Goal: Task Accomplishment & Management: Complete application form

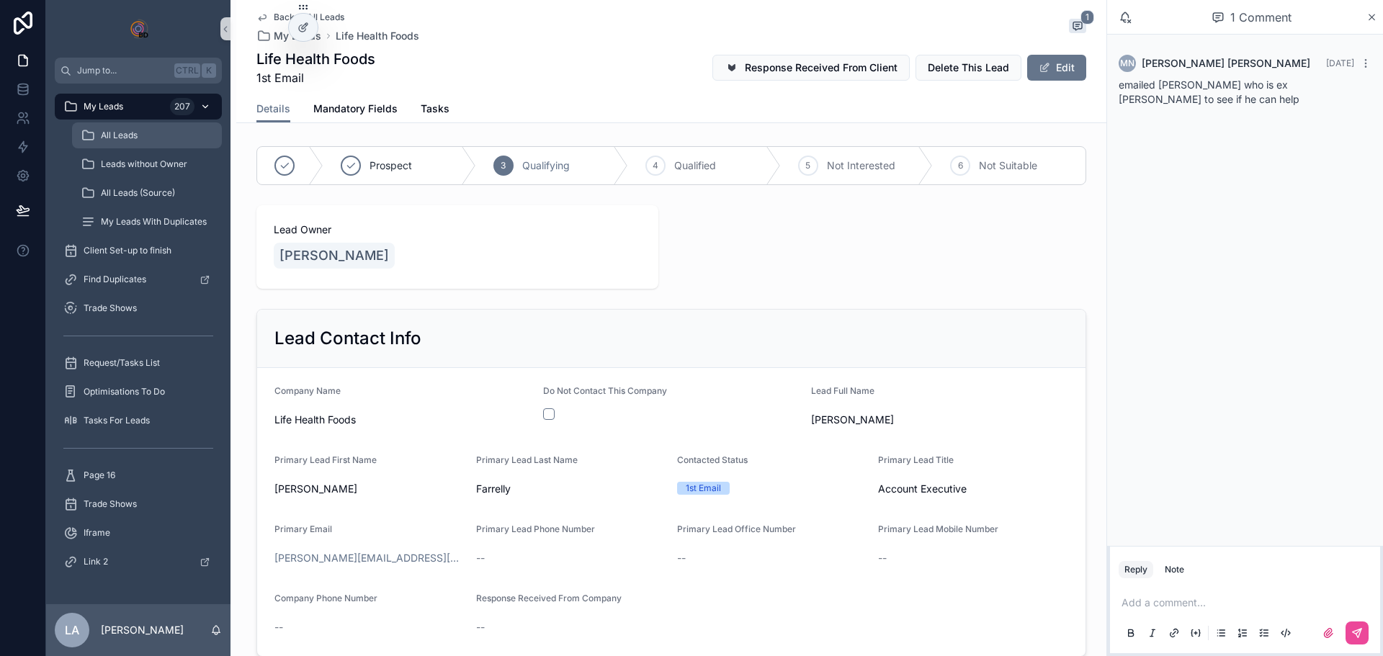
drag, startPoint x: 125, startPoint y: 137, endPoint x: 115, endPoint y: 106, distance: 32.8
click at [125, 137] on span "All Leads" at bounding box center [119, 136] width 37 height 12
click at [115, 106] on span "My Leads" at bounding box center [104, 107] width 40 height 12
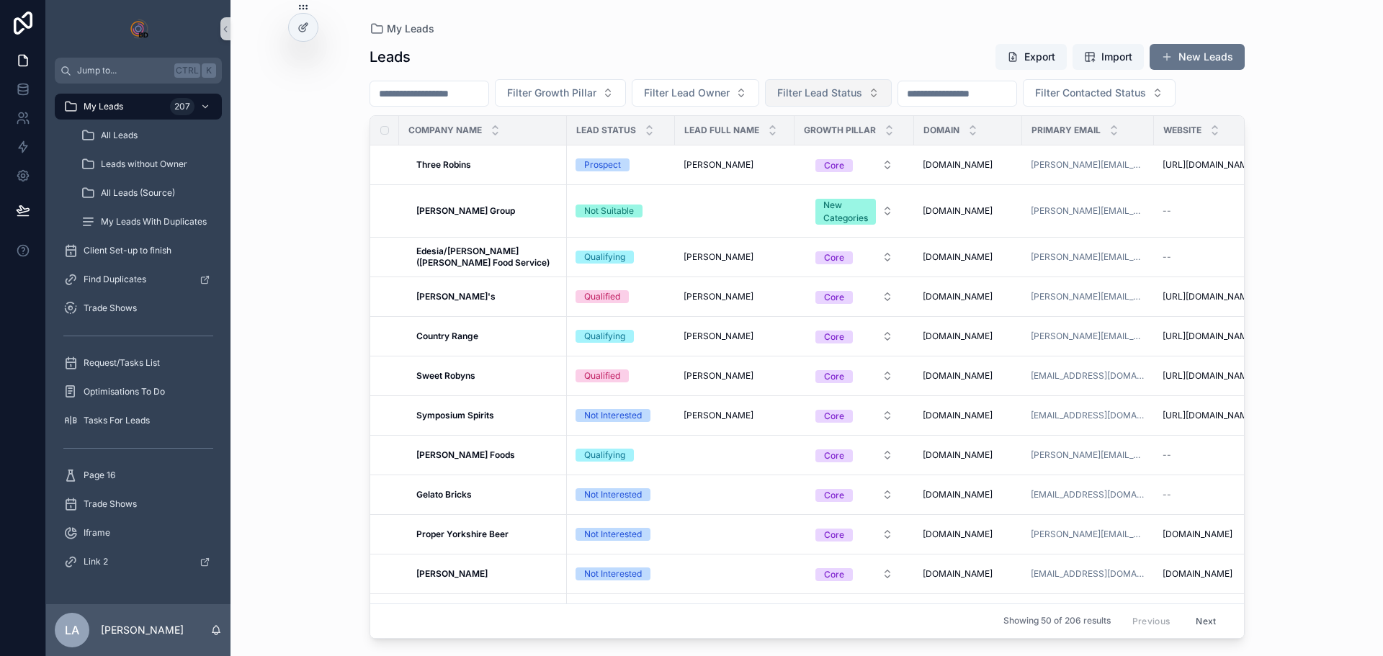
click at [862, 94] on span "Filter Lead Status" at bounding box center [819, 93] width 85 height 14
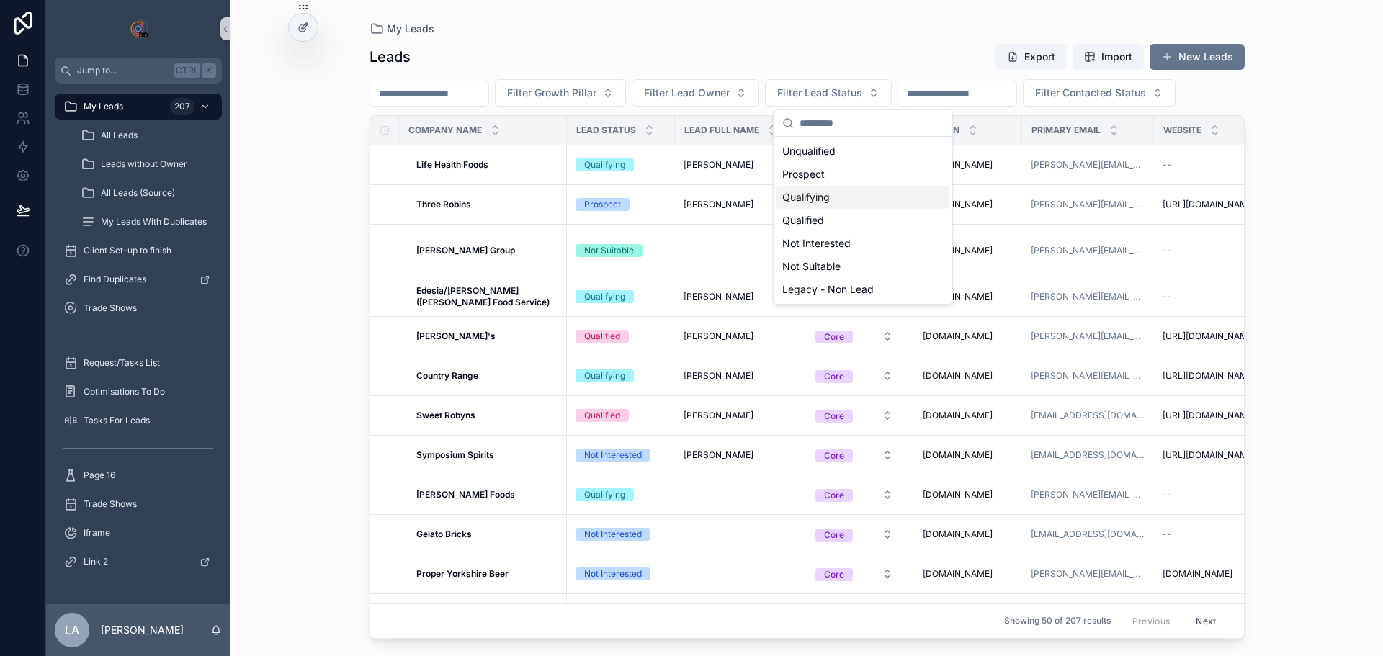
click at [819, 197] on div "Qualifying" at bounding box center [863, 197] width 173 height 23
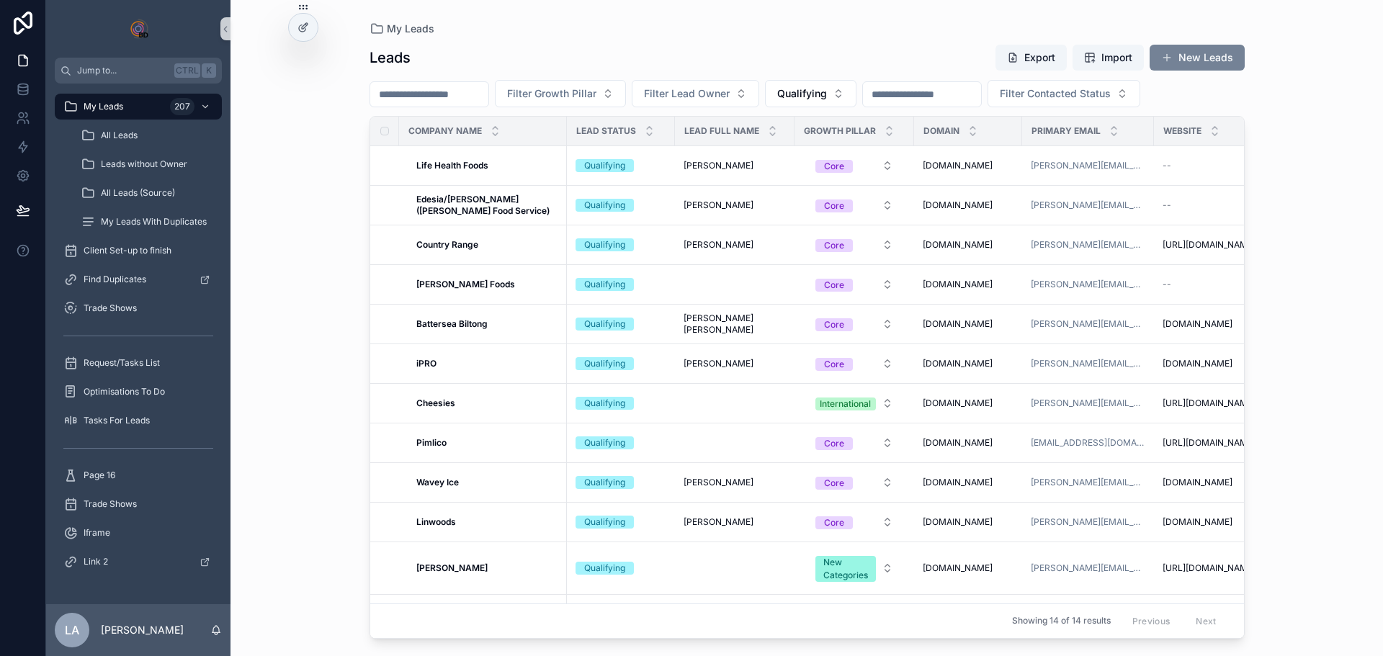
click at [1200, 51] on button "New Leads" at bounding box center [1197, 58] width 95 height 26
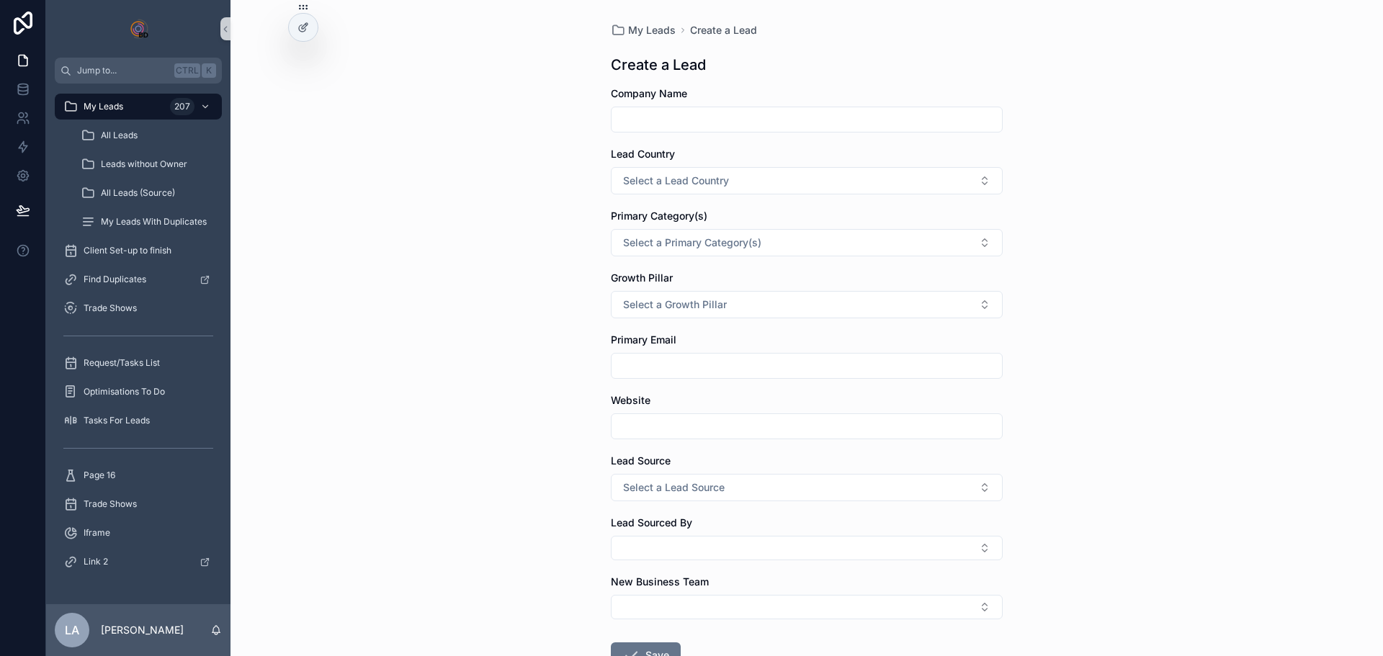
click at [685, 120] on input "scrollable content" at bounding box center [807, 119] width 390 height 20
type input "**********"
click at [684, 179] on span "Select a Lead Country" at bounding box center [676, 181] width 106 height 14
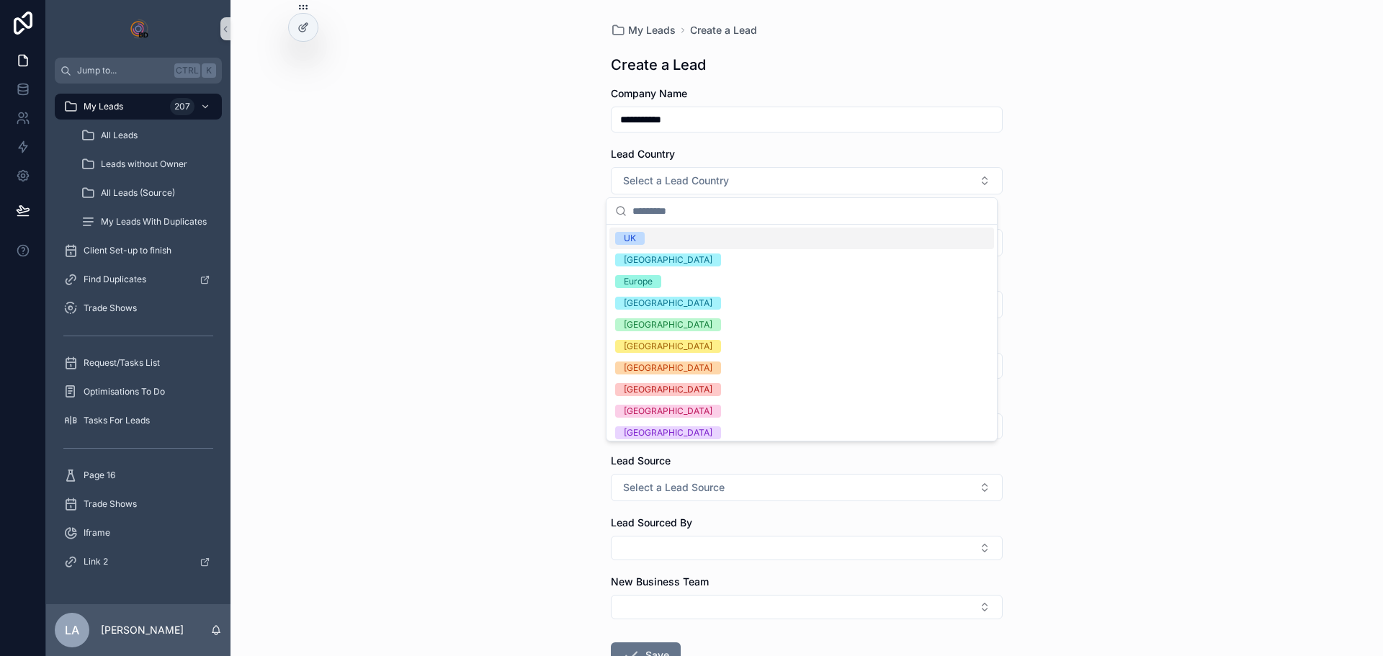
click at [545, 178] on div "**********" at bounding box center [807, 328] width 1153 height 656
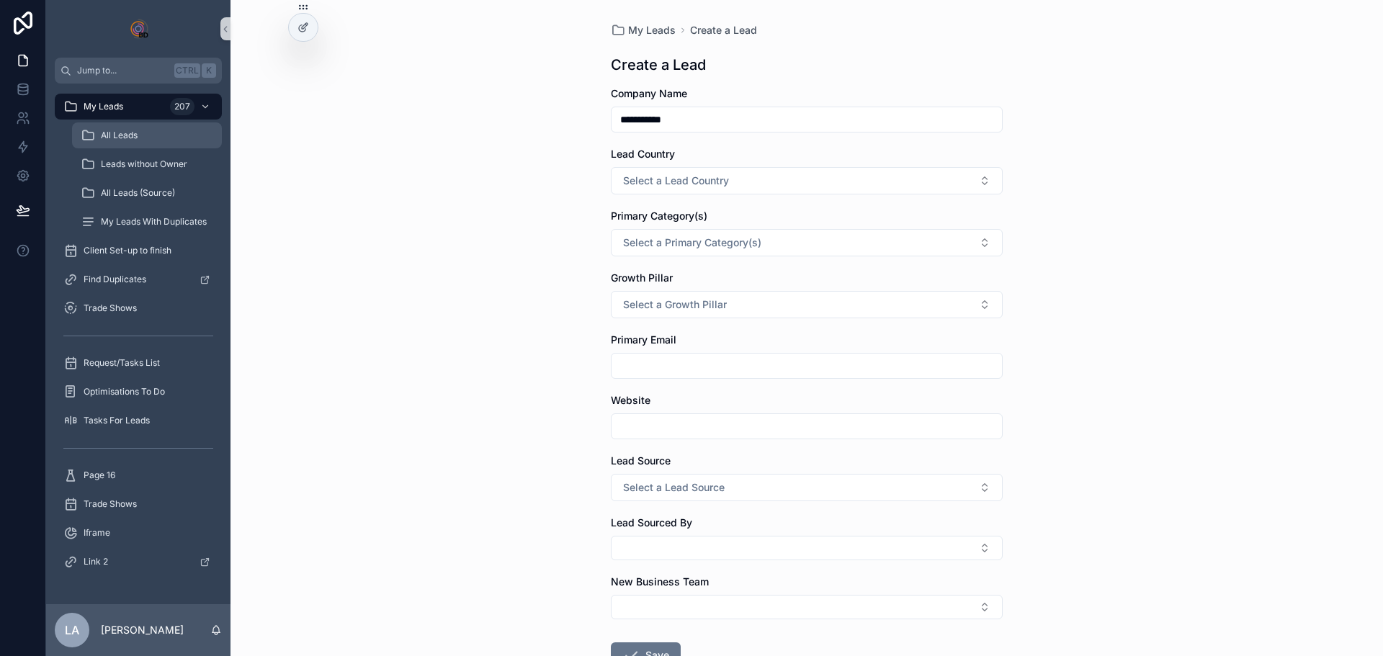
click at [123, 137] on span "All Leads" at bounding box center [119, 136] width 37 height 12
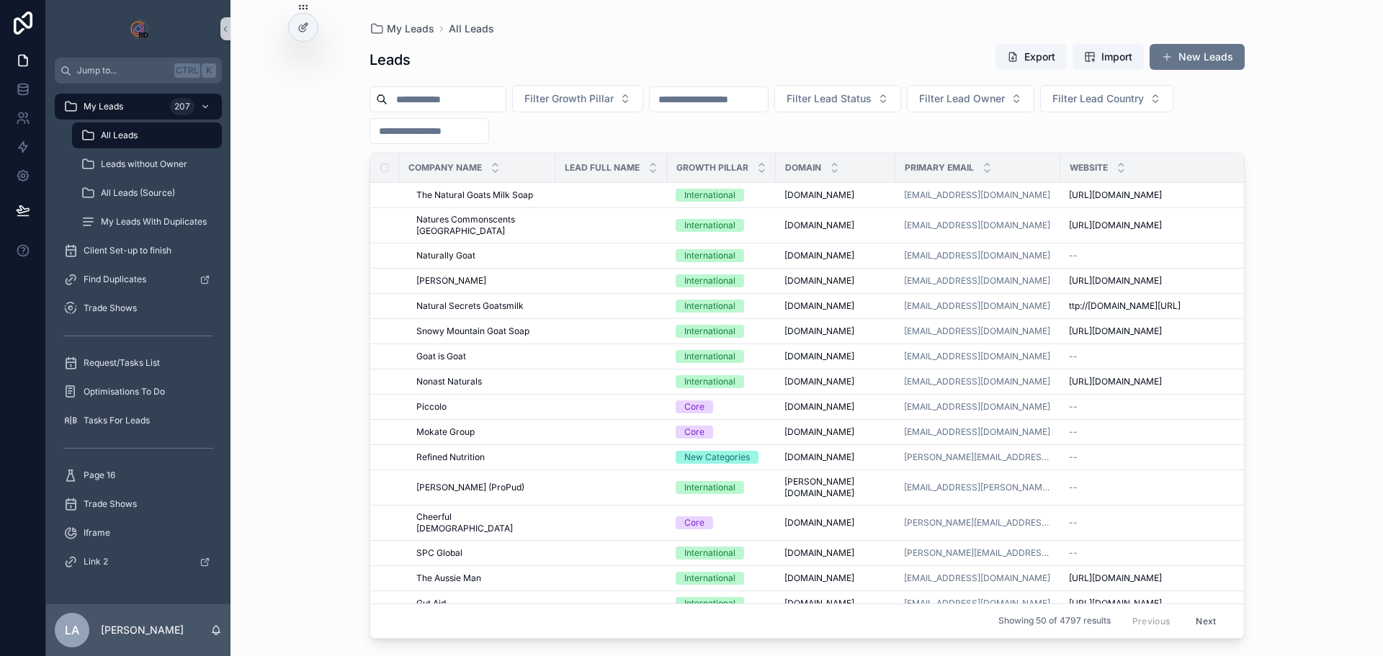
click at [437, 97] on input "scrollable content" at bounding box center [447, 99] width 118 height 20
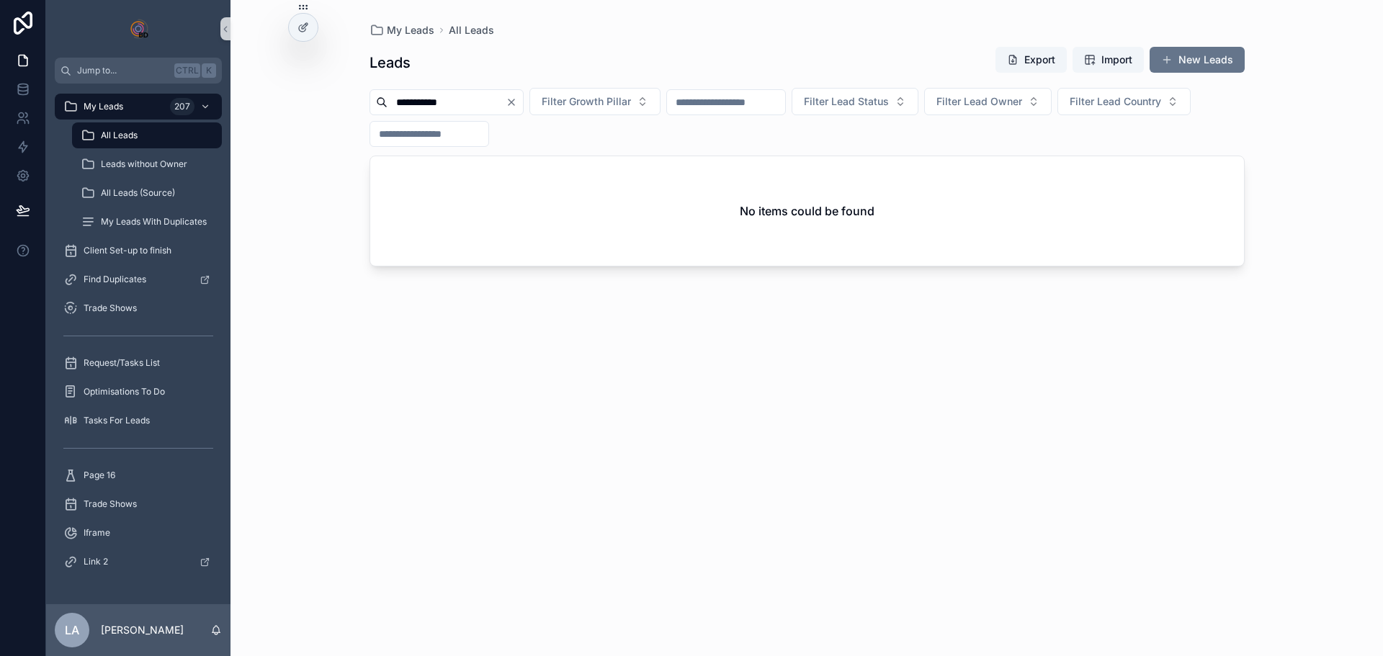
click at [421, 99] on input "**********" at bounding box center [447, 102] width 118 height 20
type input "**********"
click at [145, 98] on div "My Leads 207" at bounding box center [138, 106] width 150 height 23
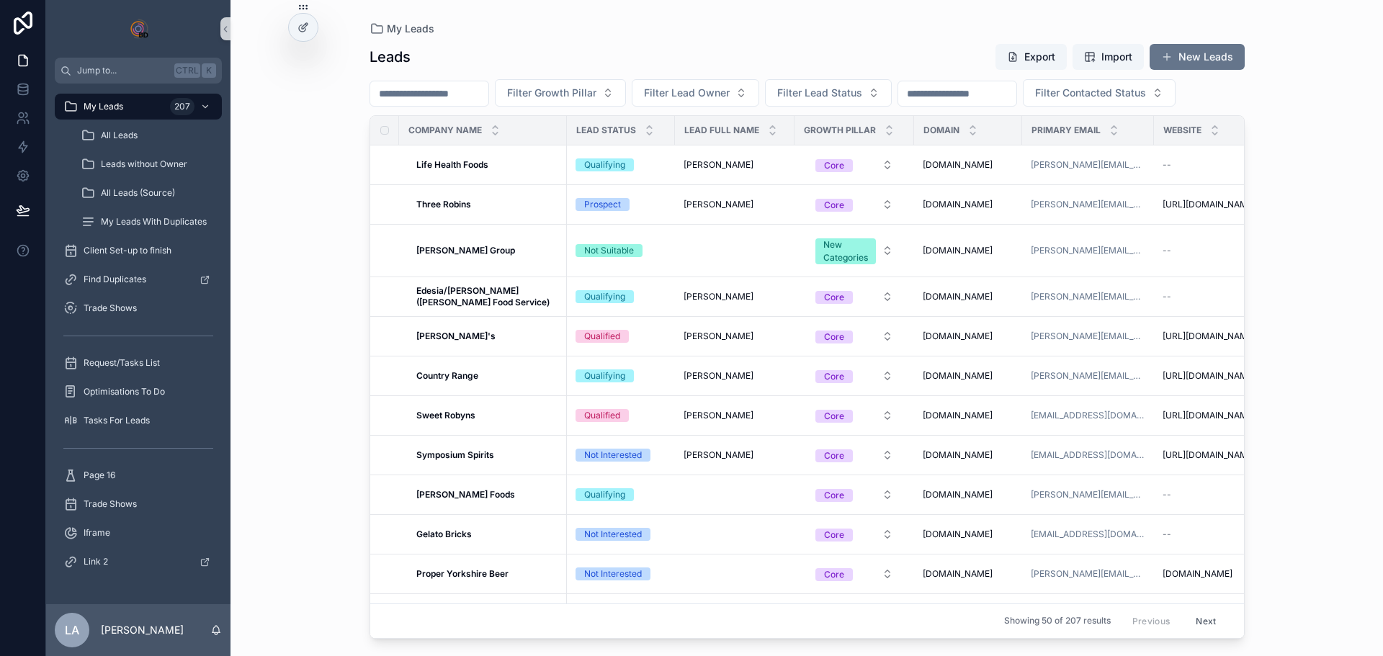
click at [1207, 50] on button "New Leads" at bounding box center [1197, 57] width 95 height 26
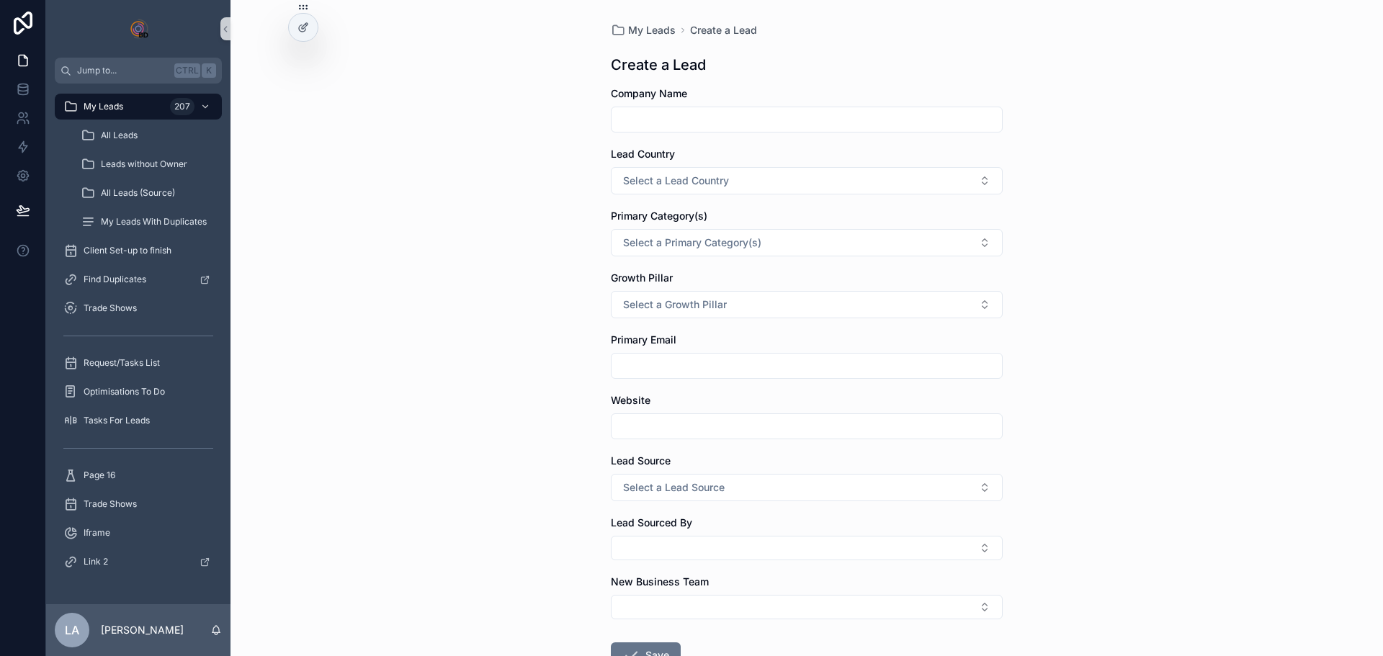
click at [662, 117] on input "scrollable content" at bounding box center [807, 119] width 390 height 20
type input "**********"
click at [658, 183] on span "Select a Lead Country" at bounding box center [676, 181] width 106 height 14
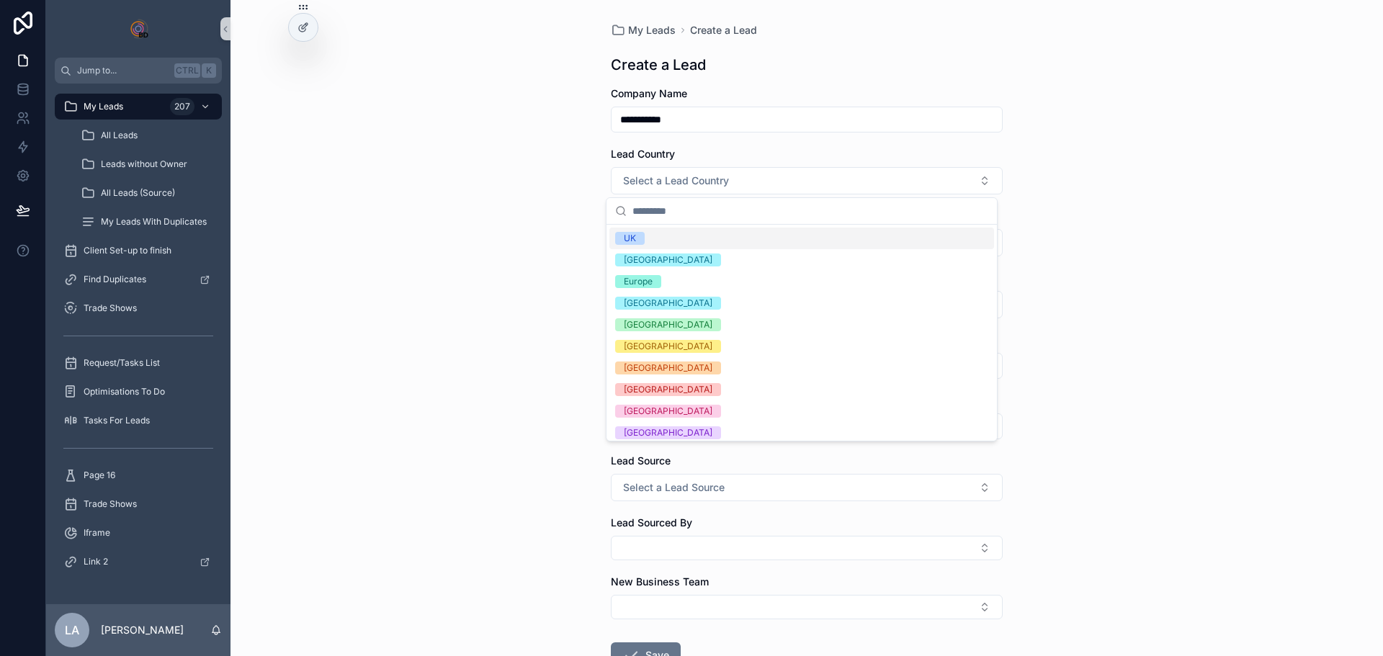
click at [640, 240] on span "UK" at bounding box center [630, 238] width 30 height 13
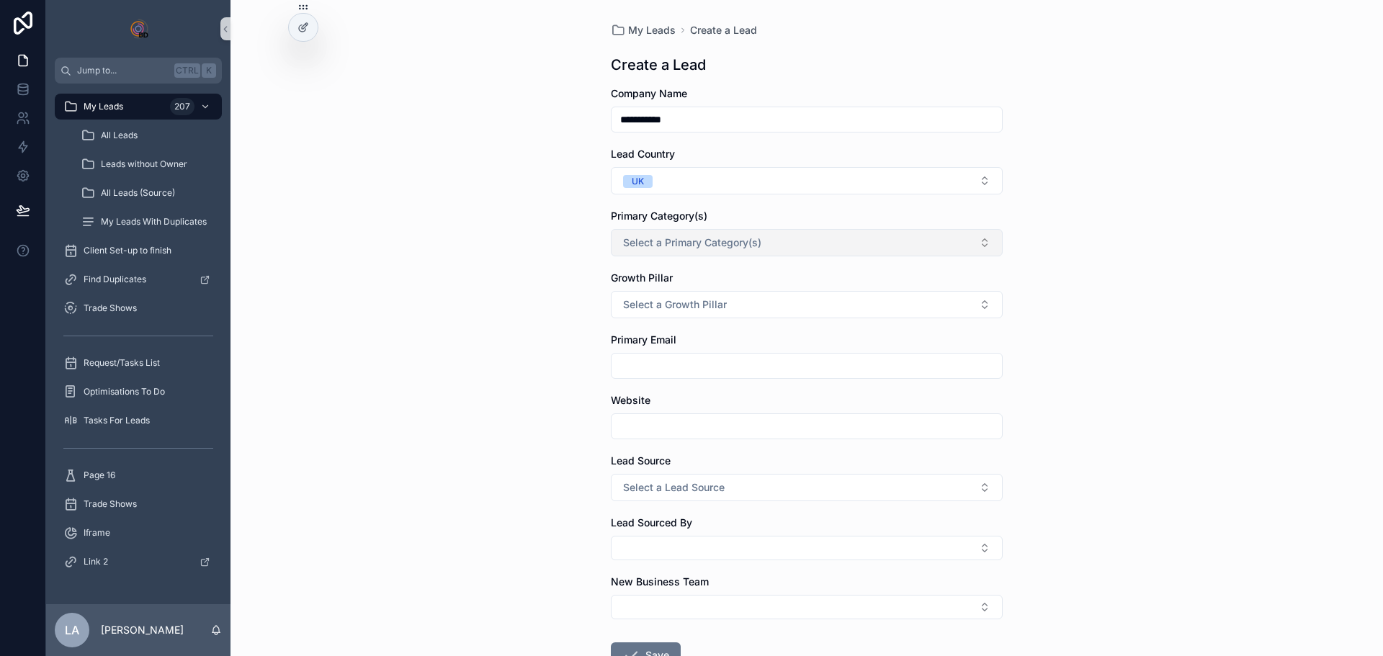
click at [686, 241] on span "Select a Primary Category(s)" at bounding box center [692, 243] width 138 height 14
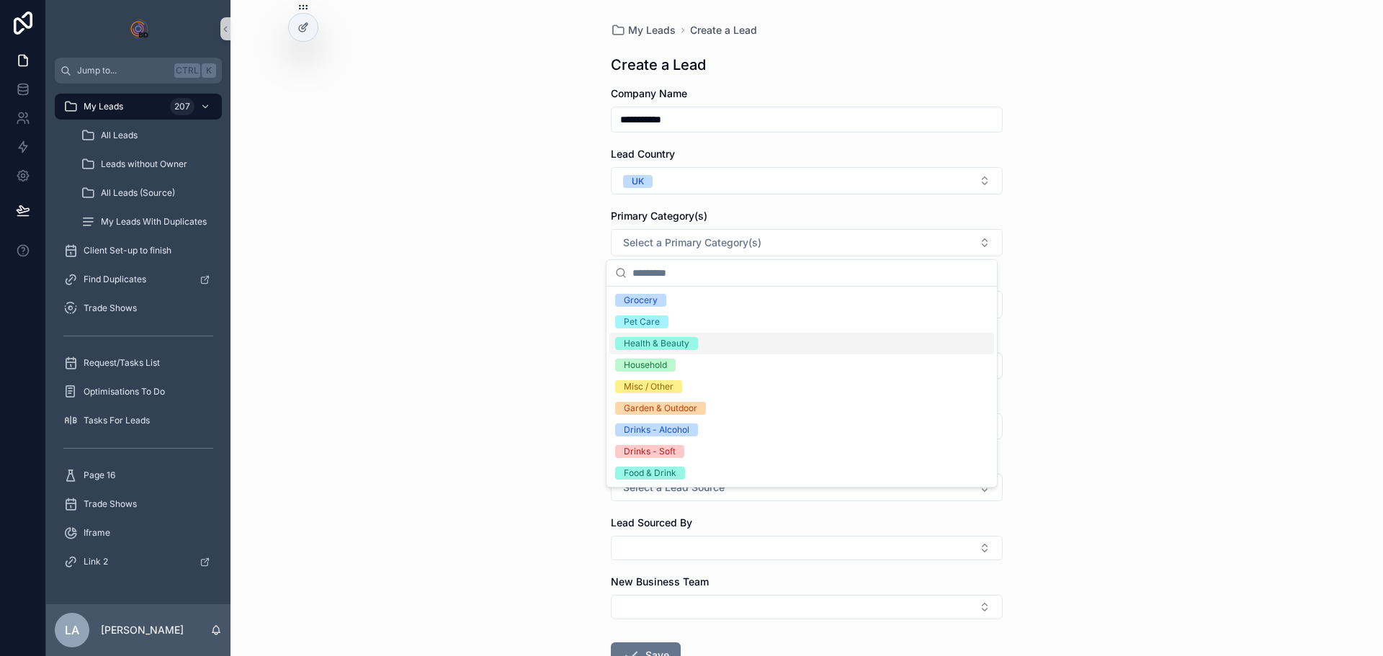
click at [712, 341] on div "Health & Beauty" at bounding box center [801, 344] width 385 height 22
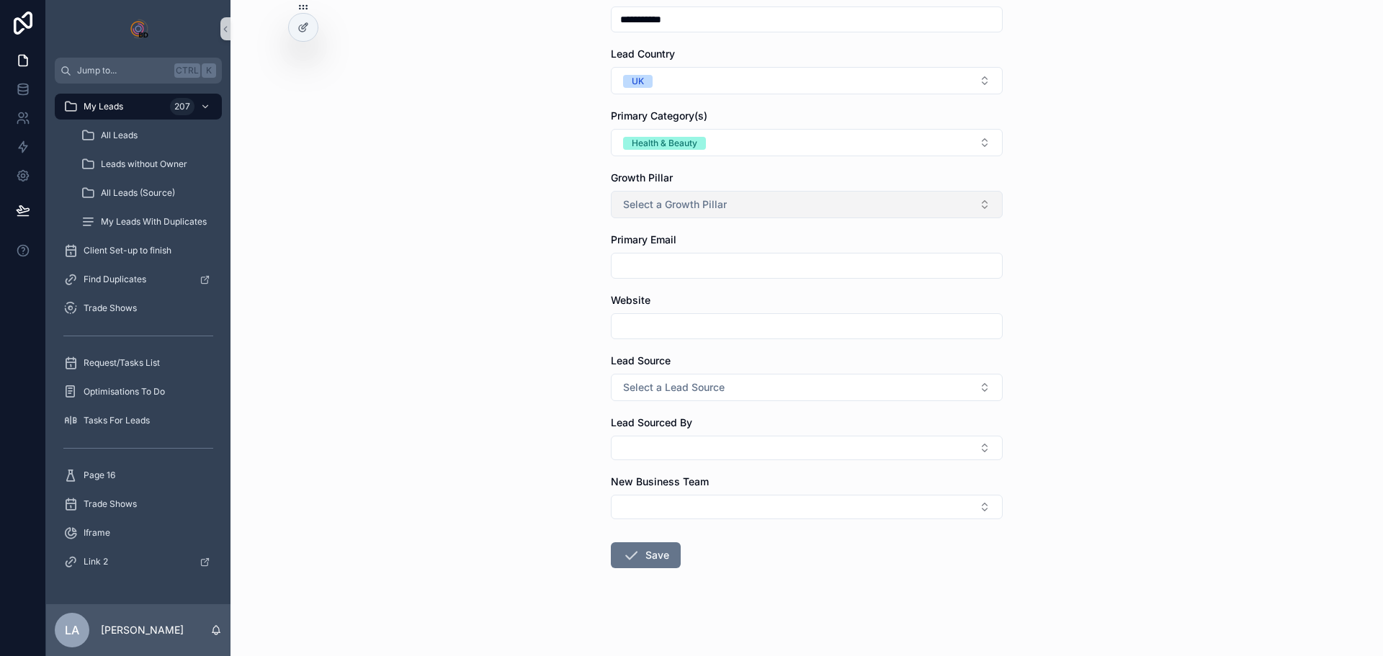
scroll to position [104, 0]
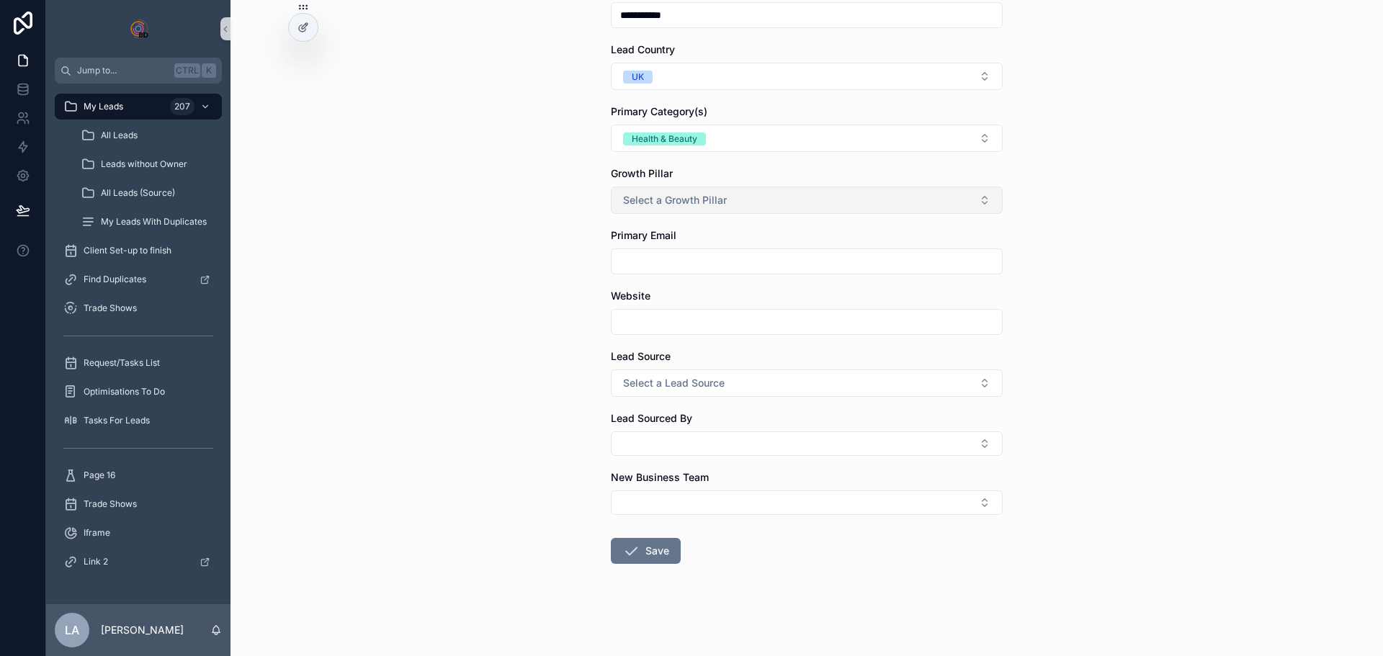
click at [678, 205] on span "Select a Growth Pillar" at bounding box center [675, 200] width 104 height 14
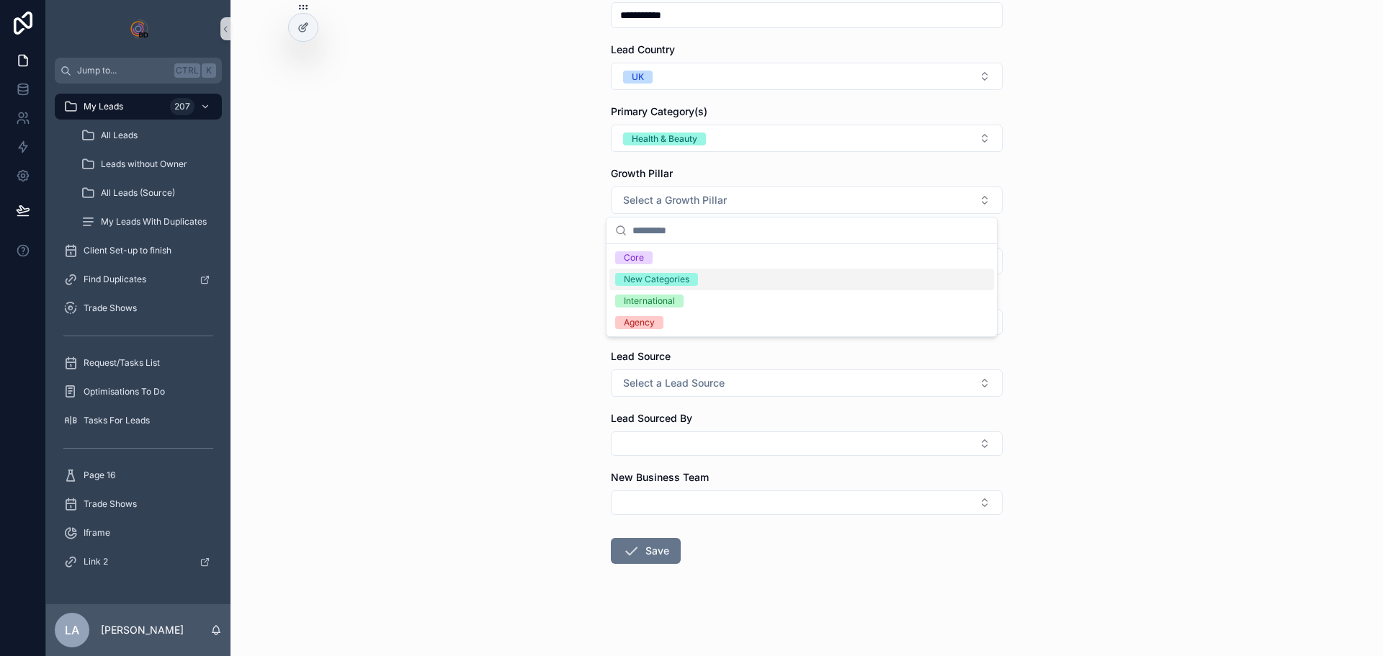
drag, startPoint x: 690, startPoint y: 279, endPoint x: 685, endPoint y: 270, distance: 10.0
click at [690, 278] on span "New Categories" at bounding box center [656, 279] width 83 height 13
click at [665, 261] on input "scrollable content" at bounding box center [807, 261] width 390 height 20
paste input "**********"
type input "**********"
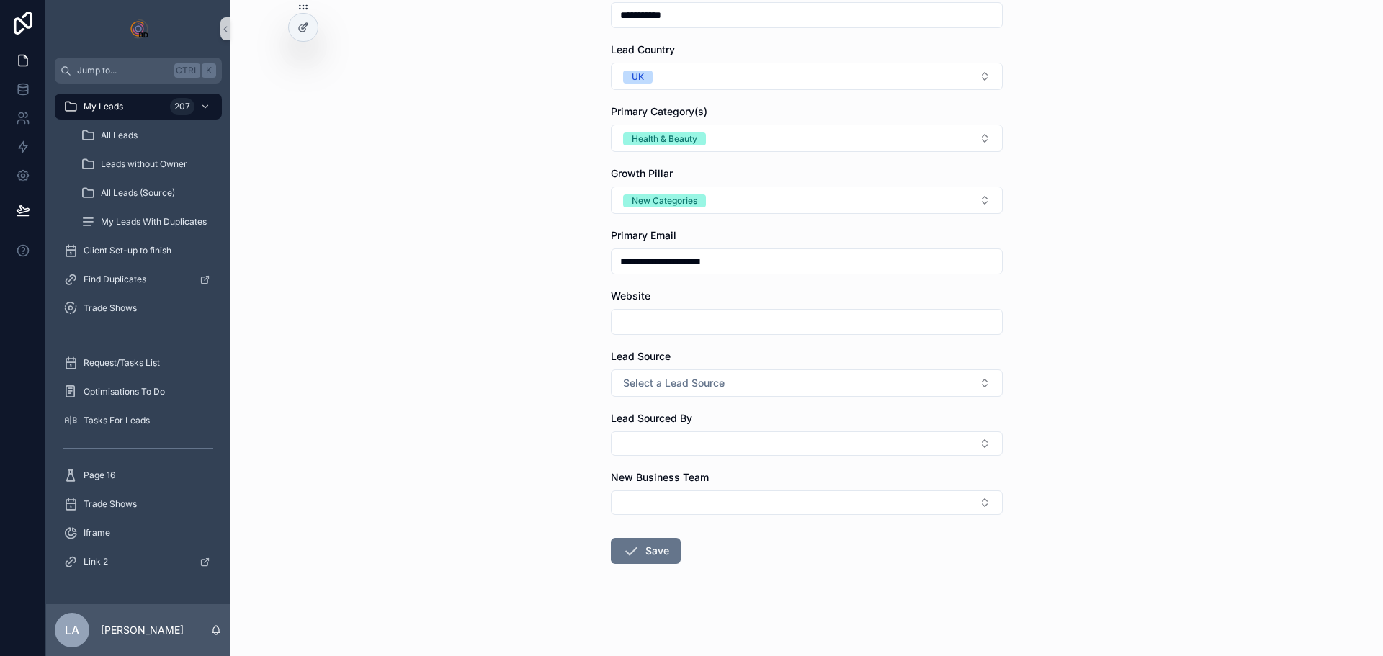
click at [680, 321] on input "scrollable content" at bounding box center [807, 322] width 390 height 20
paste input "**********"
type input "**********"
click at [648, 384] on span "Select a Lead Source" at bounding box center [674, 383] width 102 height 14
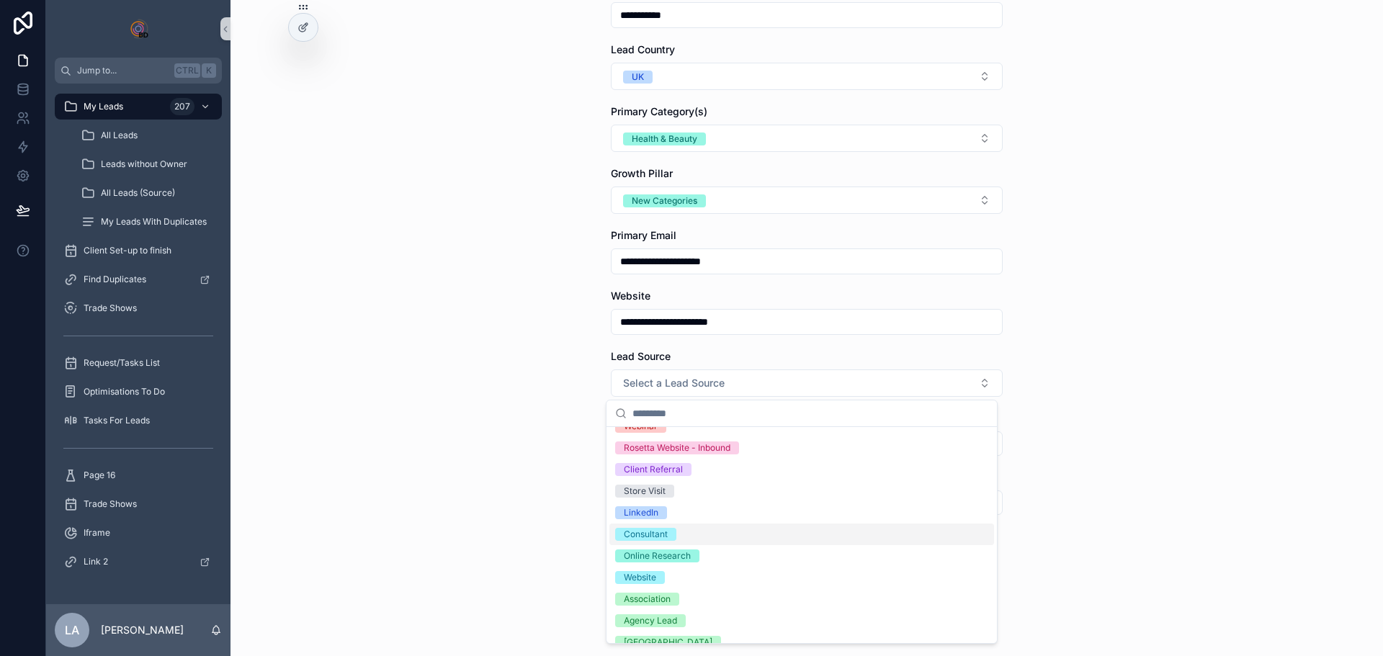
click at [664, 537] on div "Consultant" at bounding box center [646, 534] width 44 height 13
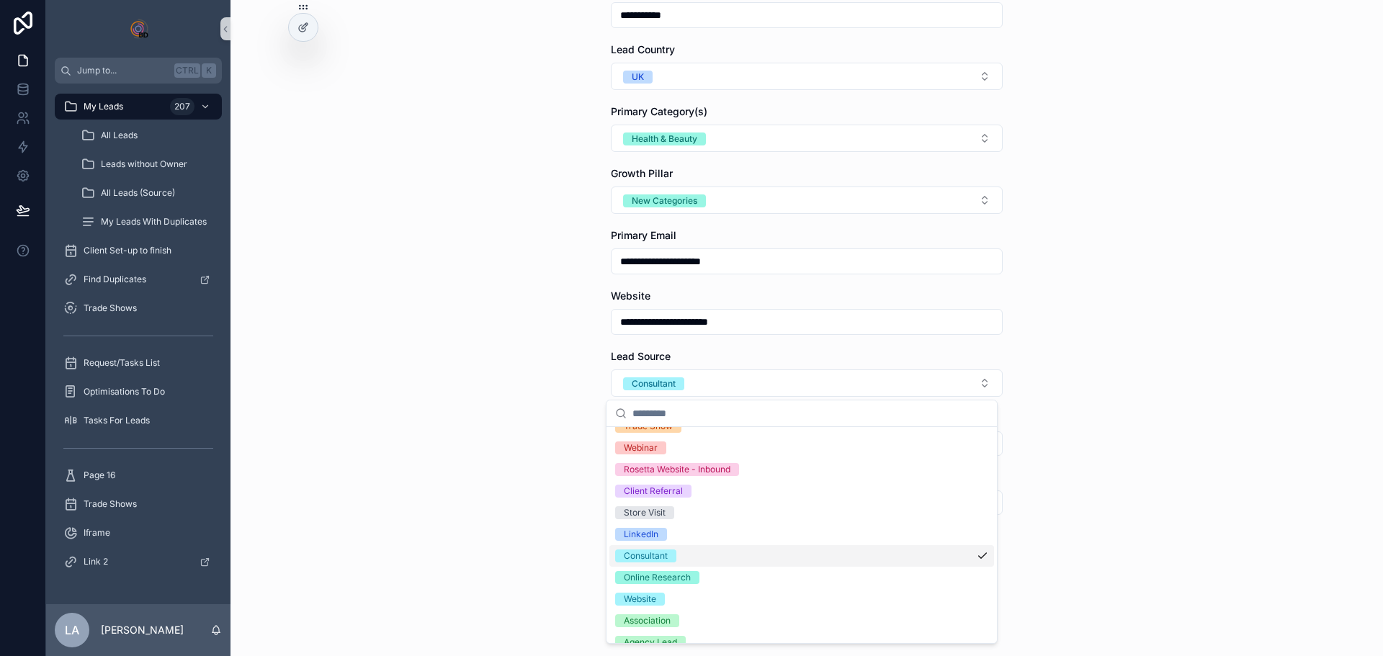
scroll to position [166, 0]
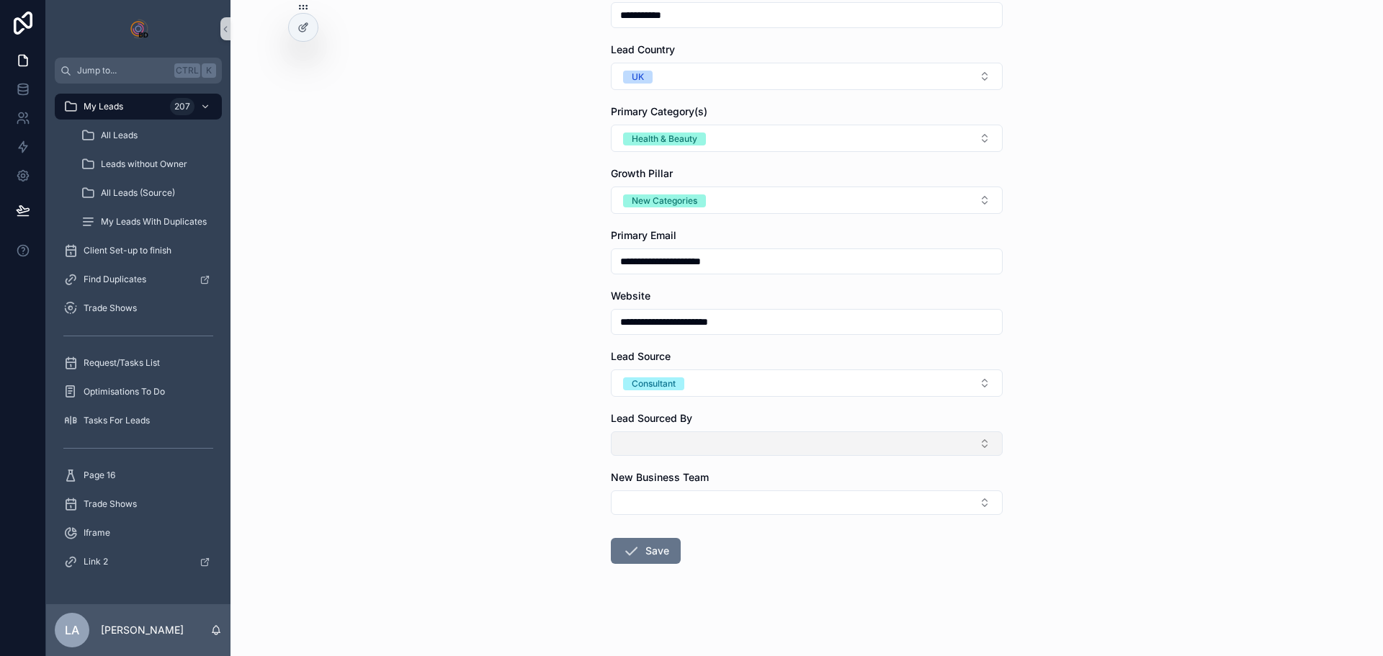
click at [674, 450] on button "Select Button" at bounding box center [807, 443] width 392 height 24
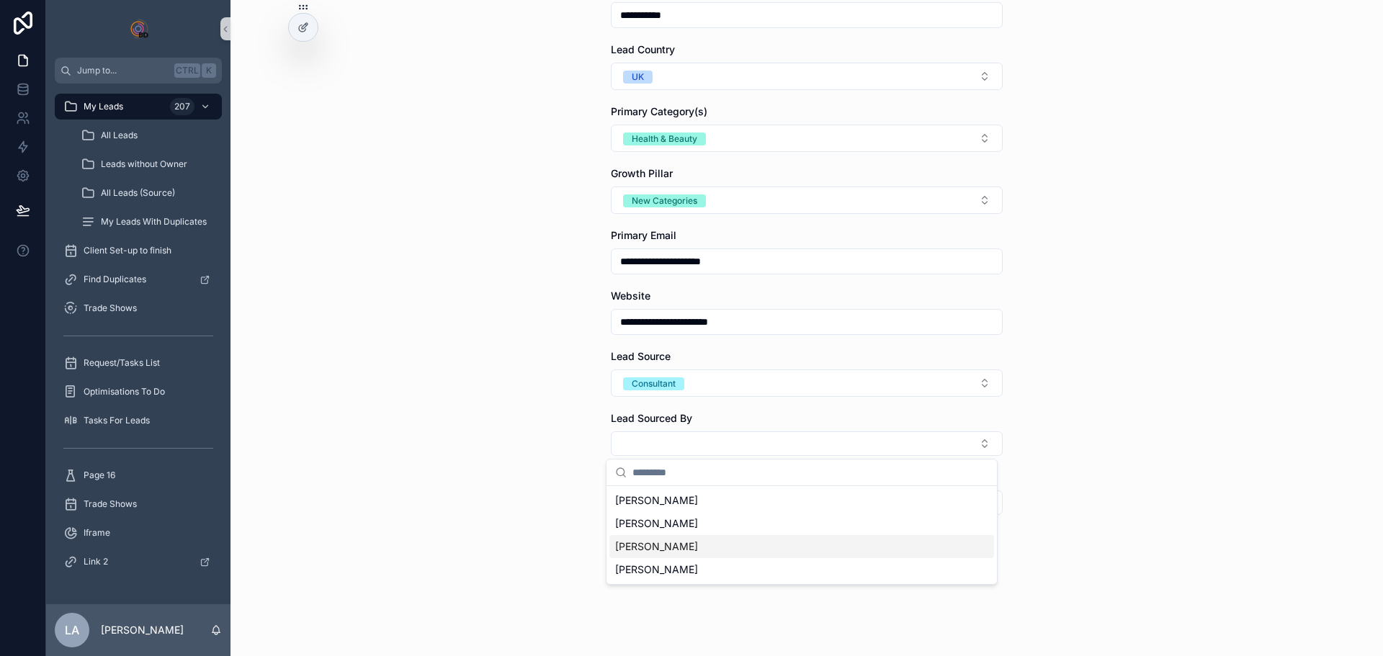
click at [661, 542] on span "[PERSON_NAME]" at bounding box center [656, 547] width 83 height 14
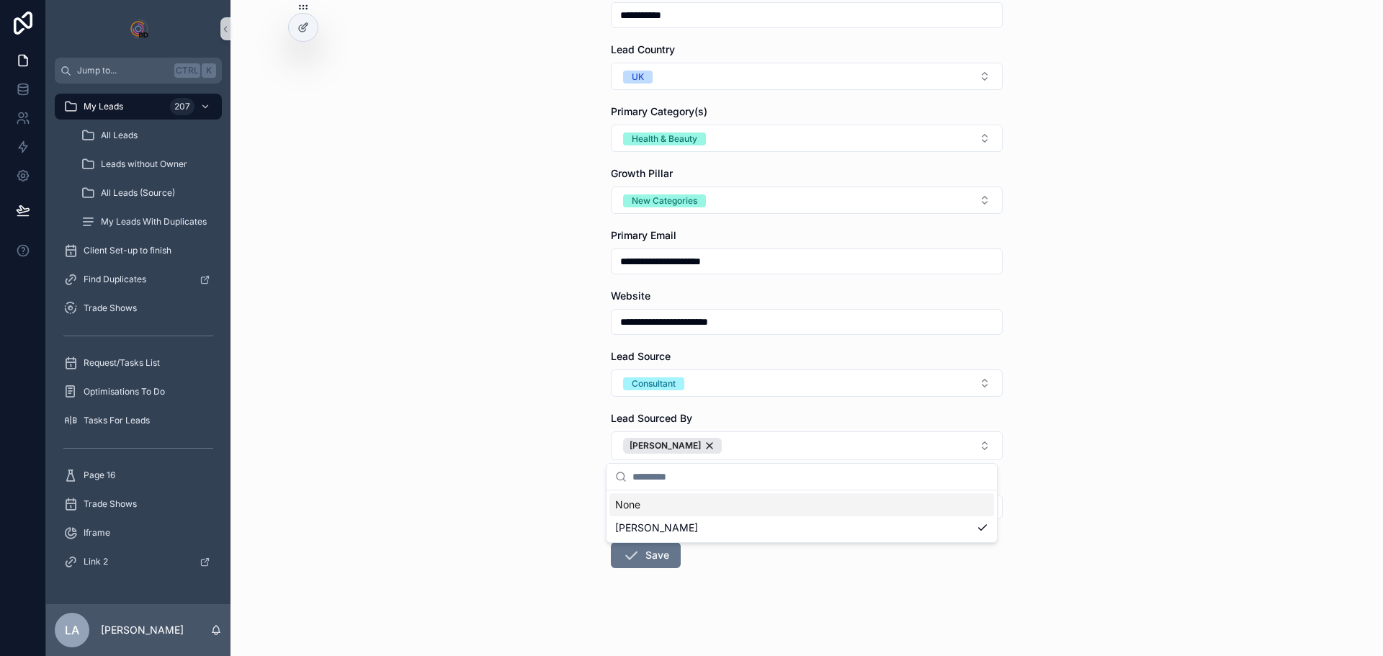
click at [529, 493] on div "**********" at bounding box center [807, 224] width 1153 height 656
click at [682, 494] on div "New Business Team" at bounding box center [807, 497] width 392 height 45
click at [681, 510] on button "Select Button" at bounding box center [807, 507] width 392 height 24
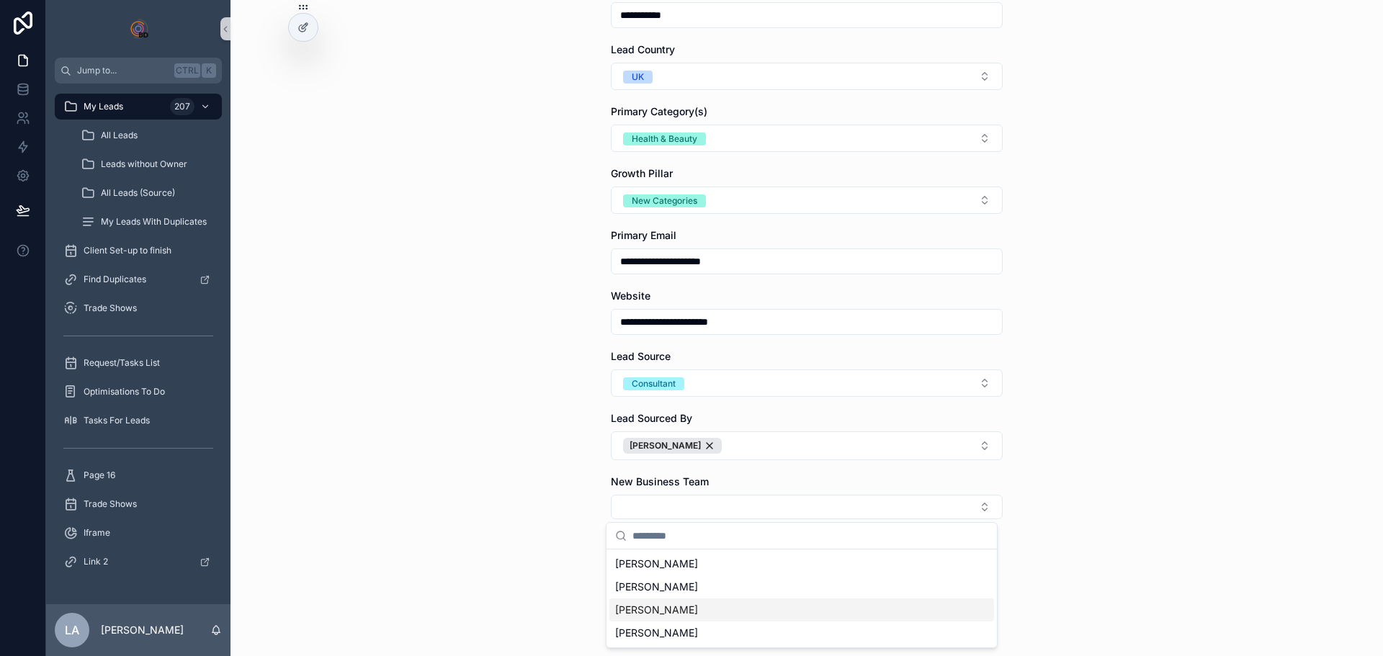
click at [665, 612] on span "[PERSON_NAME]" at bounding box center [656, 610] width 83 height 14
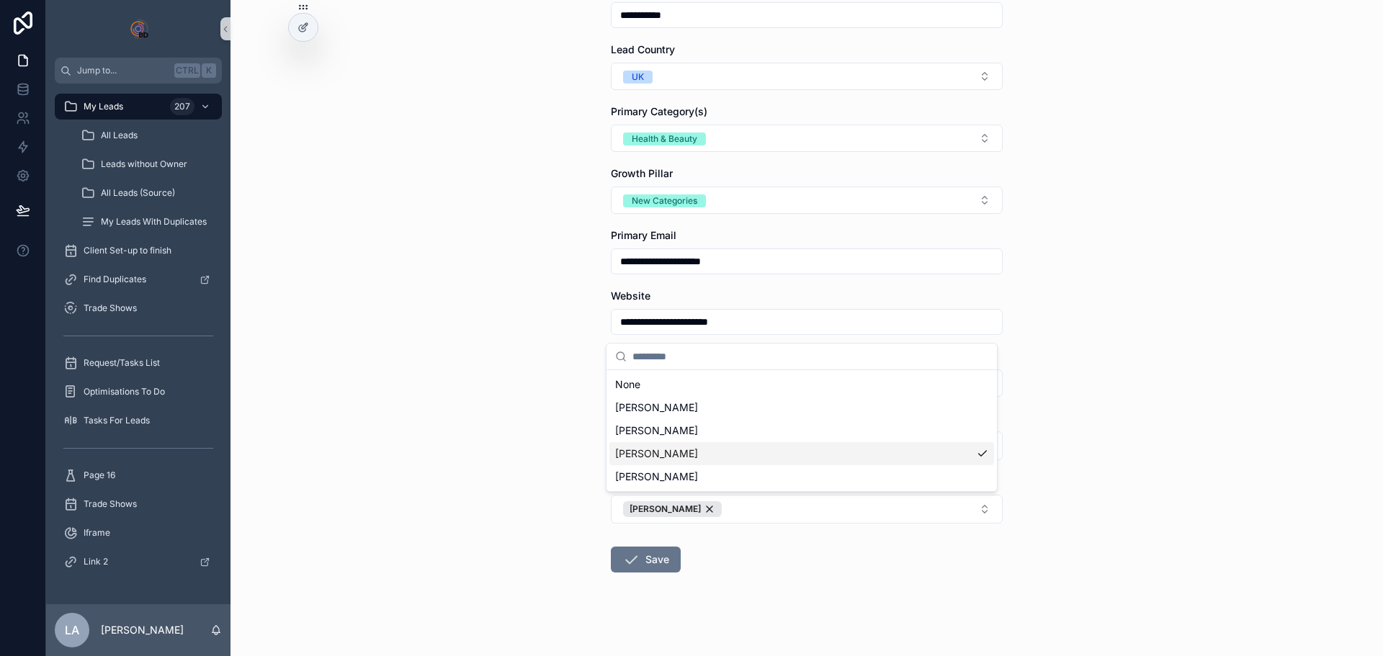
click at [542, 573] on div "**********" at bounding box center [807, 328] width 1153 height 656
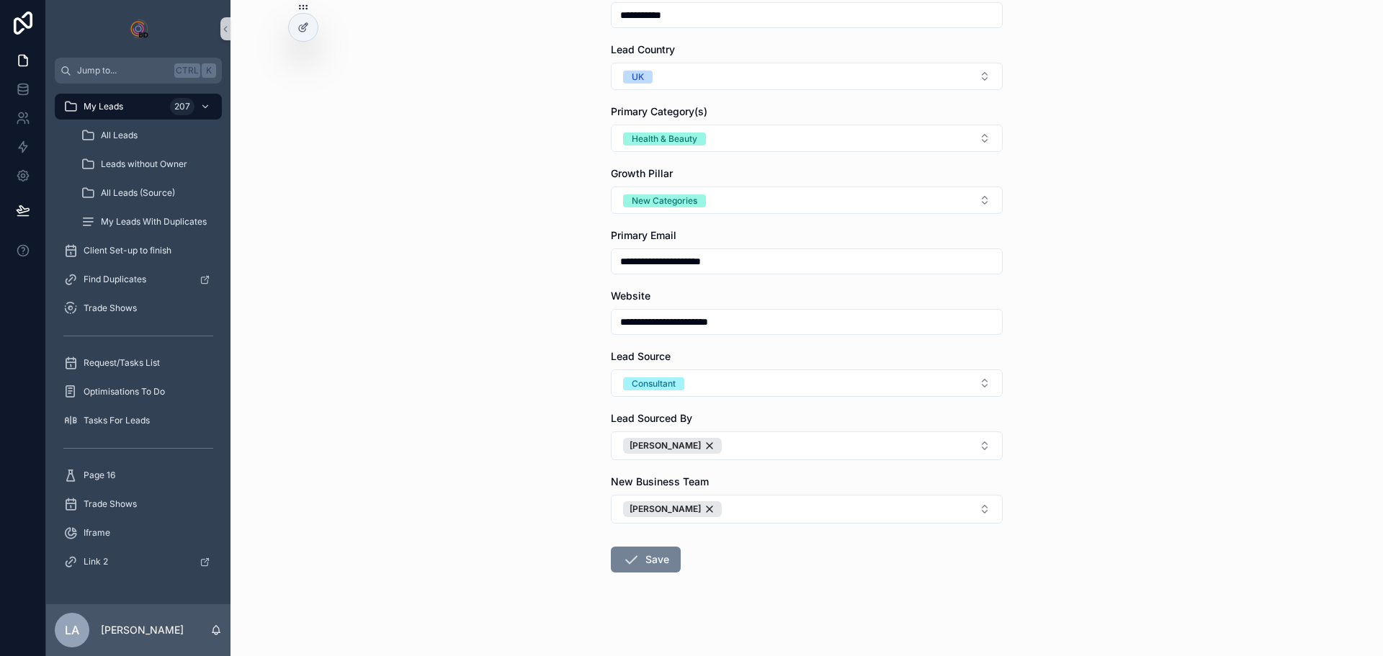
click at [647, 568] on button "Save" at bounding box center [646, 560] width 70 height 26
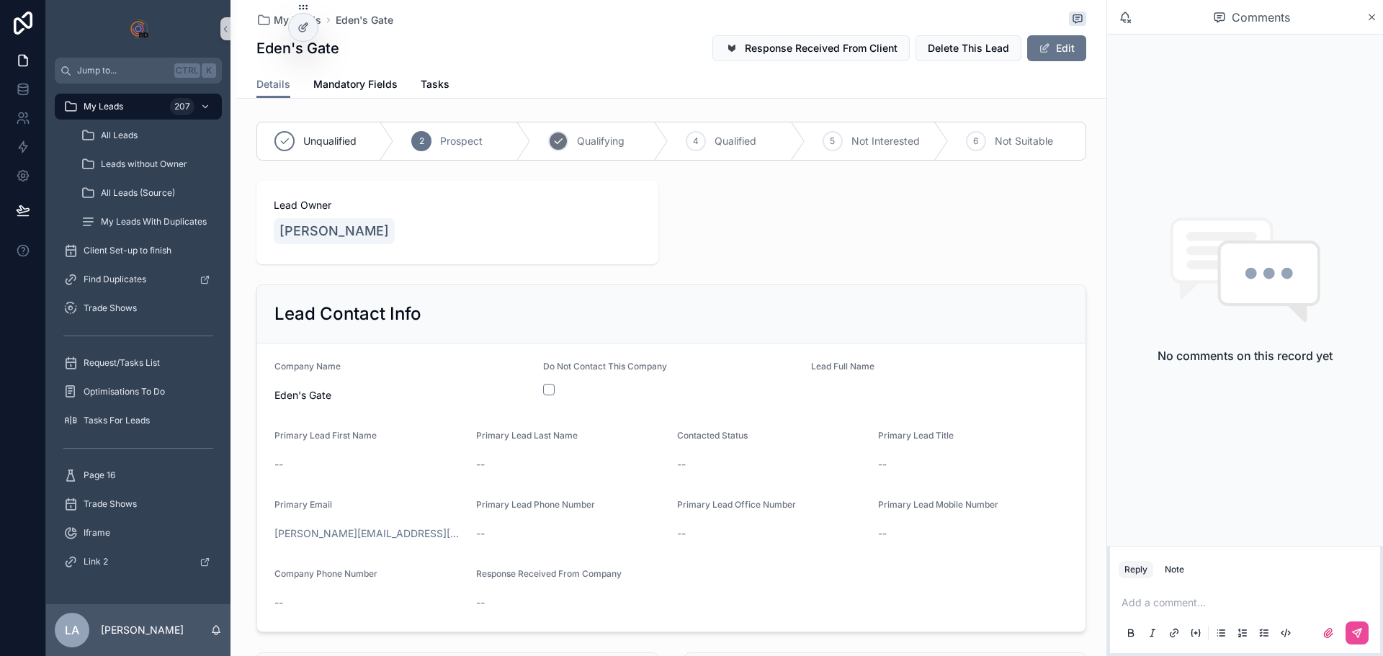
click at [570, 140] on div "3 Qualifying" at bounding box center [599, 140] width 137 height 37
click at [1069, 53] on button "Edit" at bounding box center [1056, 48] width 59 height 26
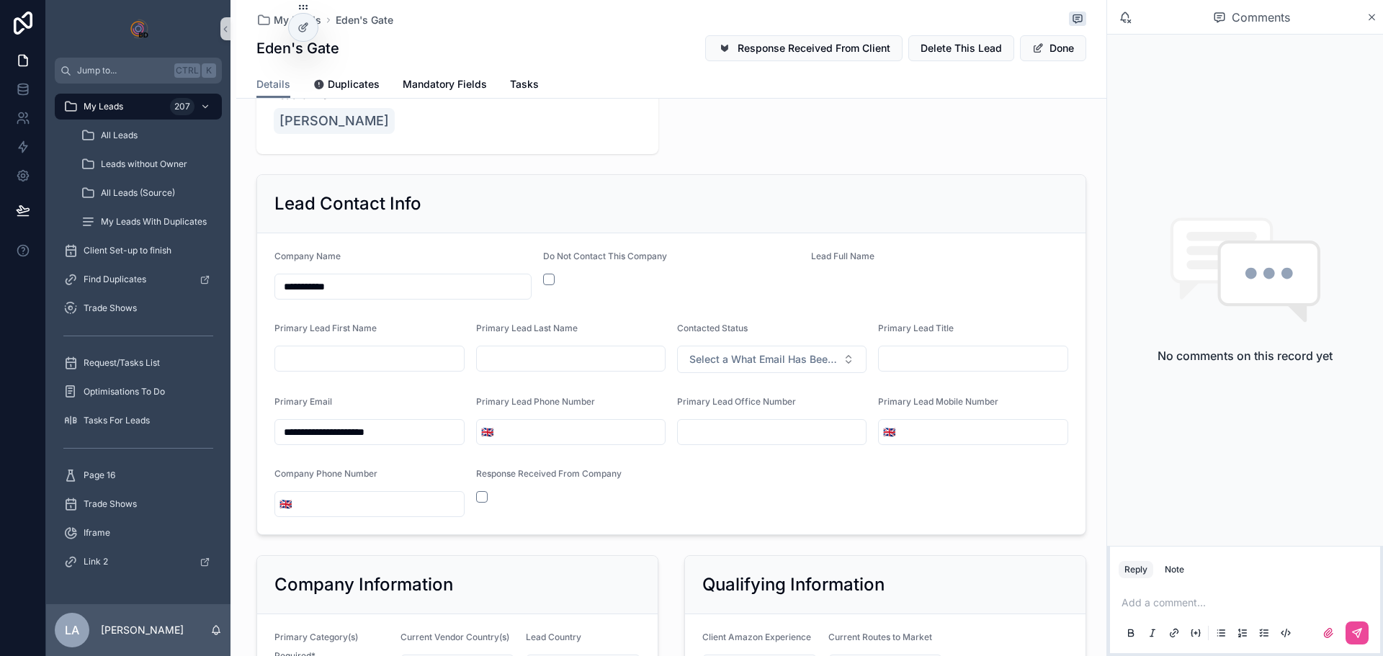
scroll to position [144, 0]
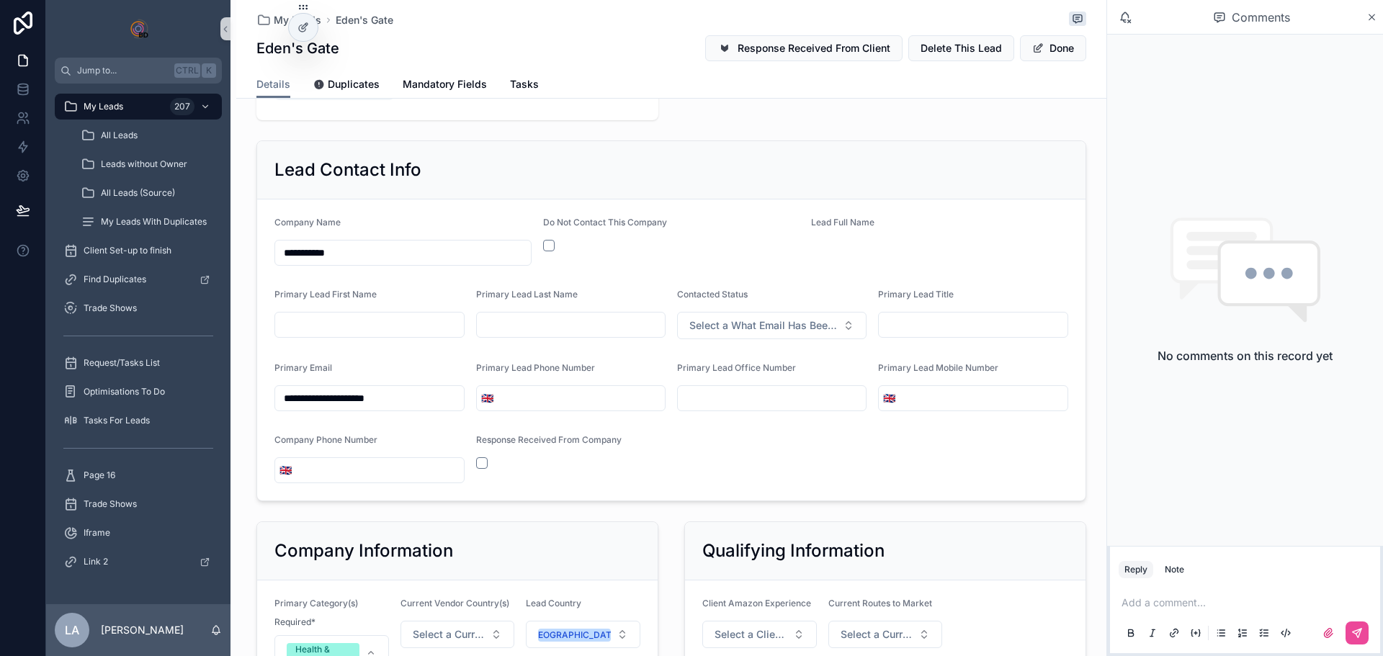
click at [298, 327] on input "scrollable content" at bounding box center [369, 325] width 189 height 20
type input "******"
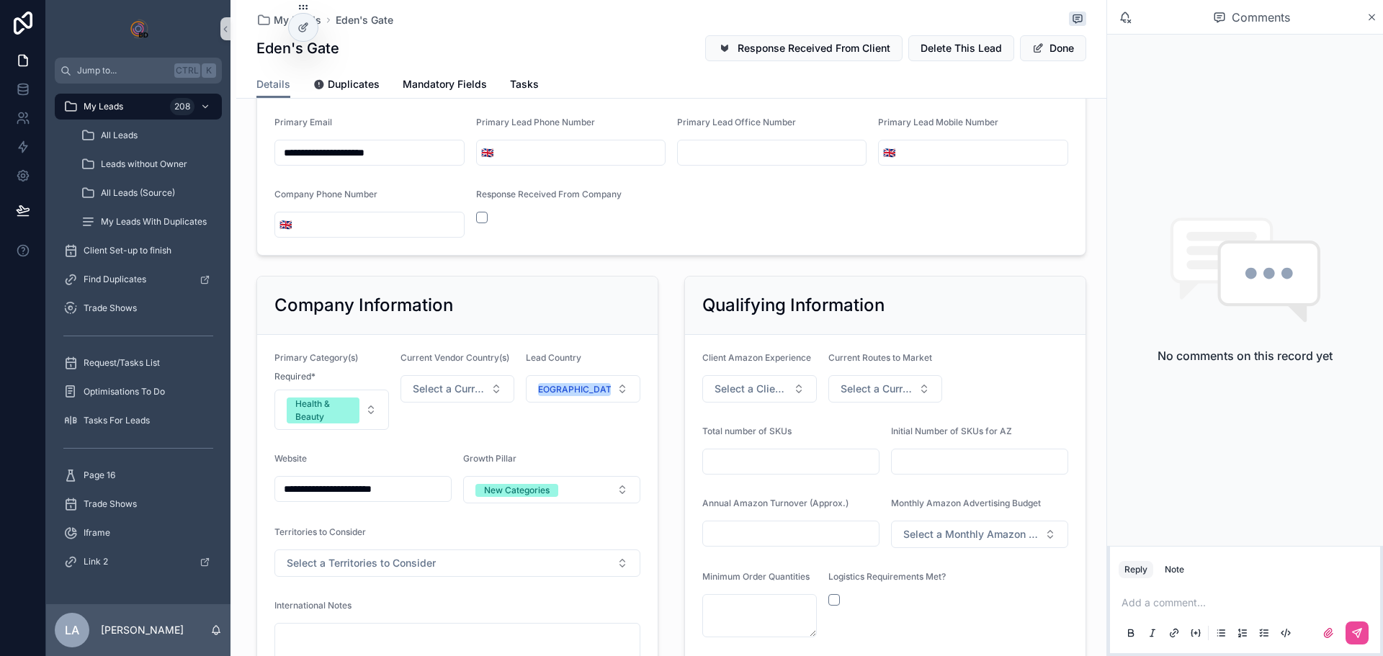
scroll to position [576, 0]
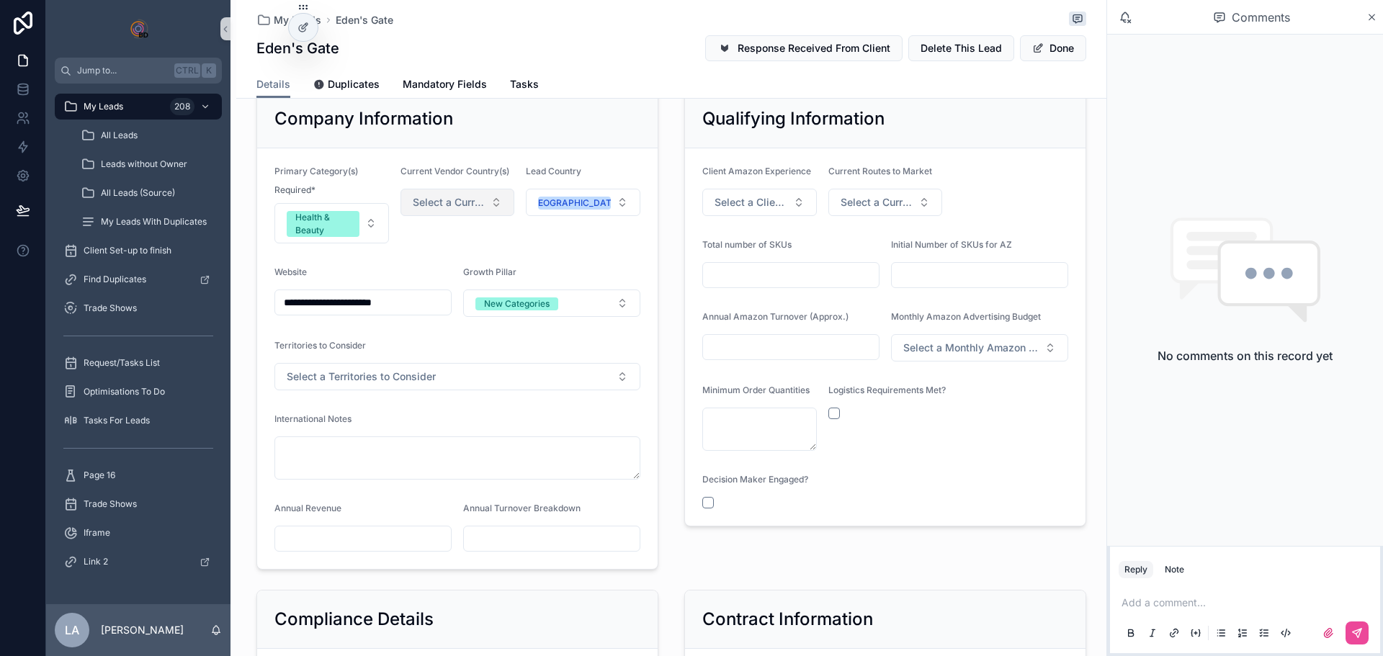
type input "*******"
click at [443, 206] on span "Select a Current Vendor Country(s)" at bounding box center [449, 202] width 73 height 14
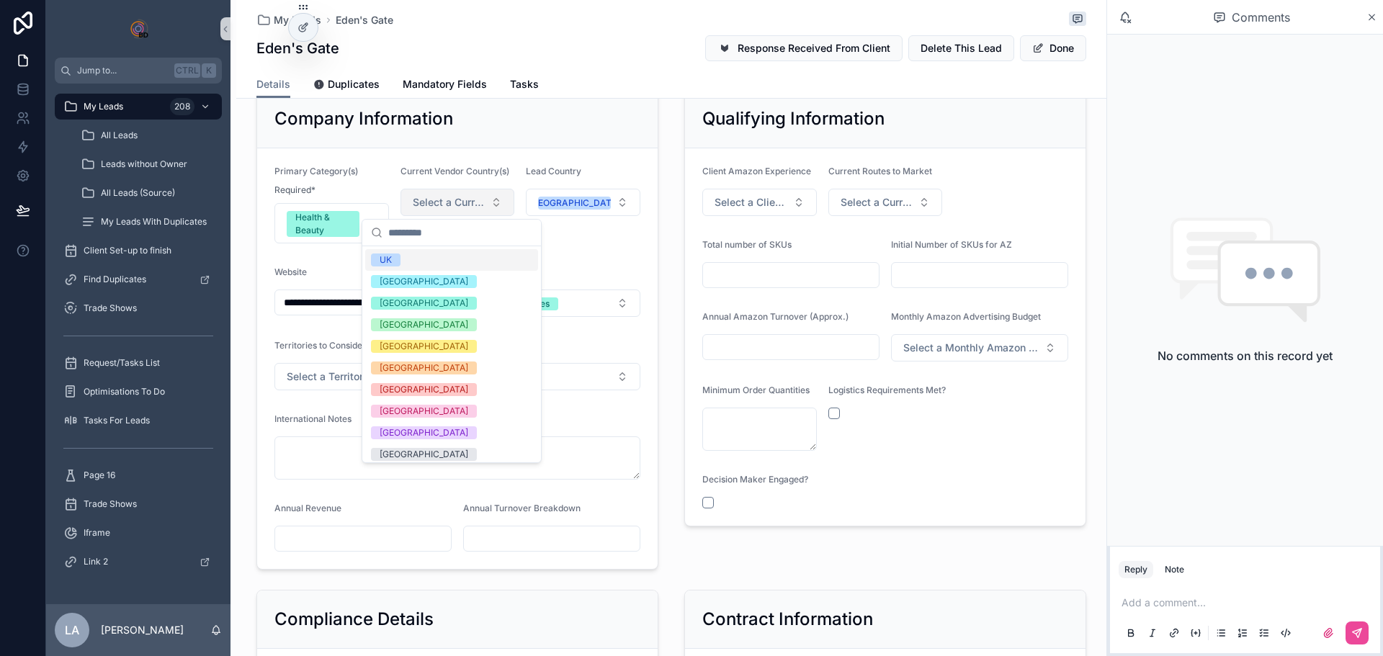
click at [444, 206] on span "Select a Current Vendor Country(s)" at bounding box center [449, 202] width 73 height 14
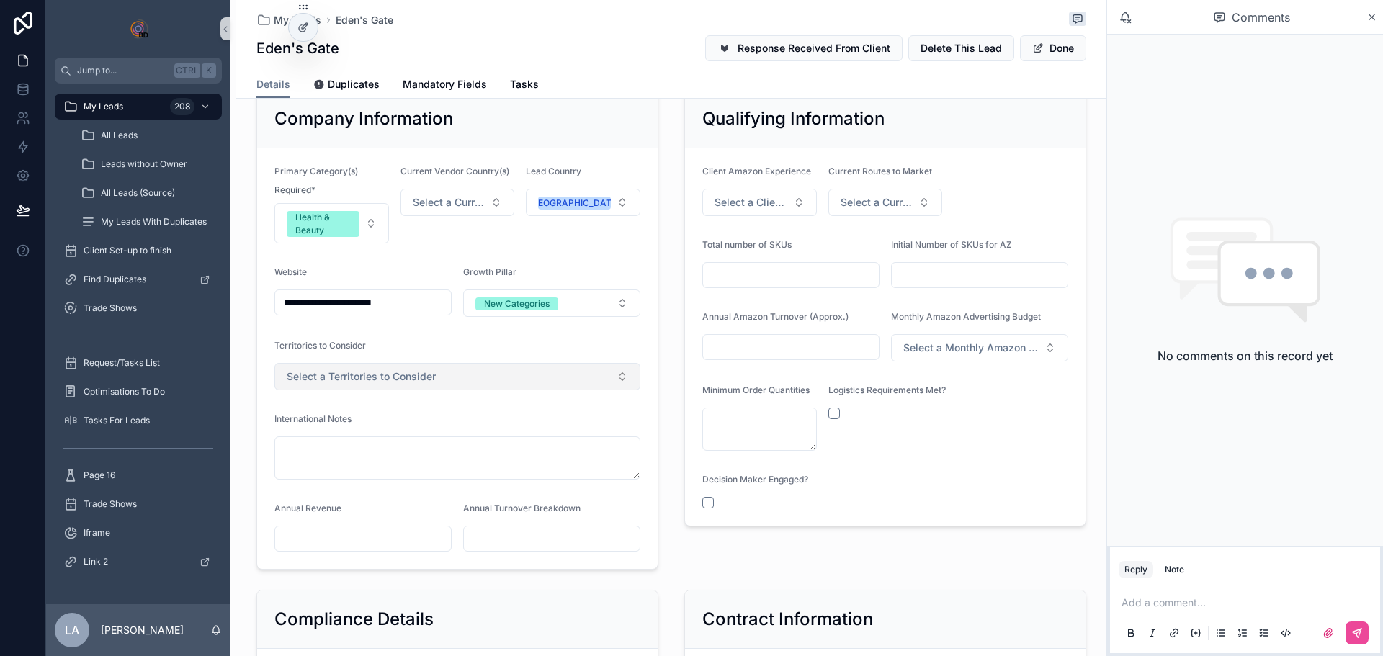
click at [439, 382] on button "Select a Territories to Consider" at bounding box center [457, 376] width 366 height 27
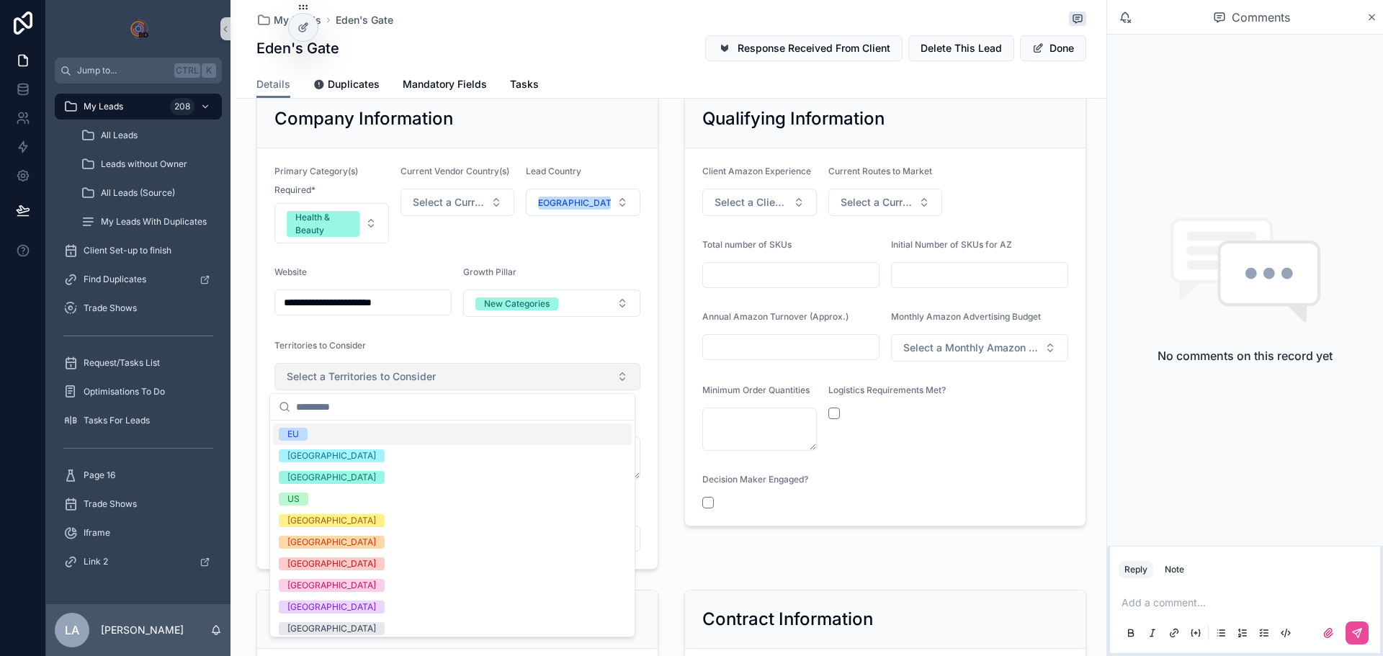
click at [439, 382] on button "Select a Territories to Consider" at bounding box center [457, 376] width 366 height 27
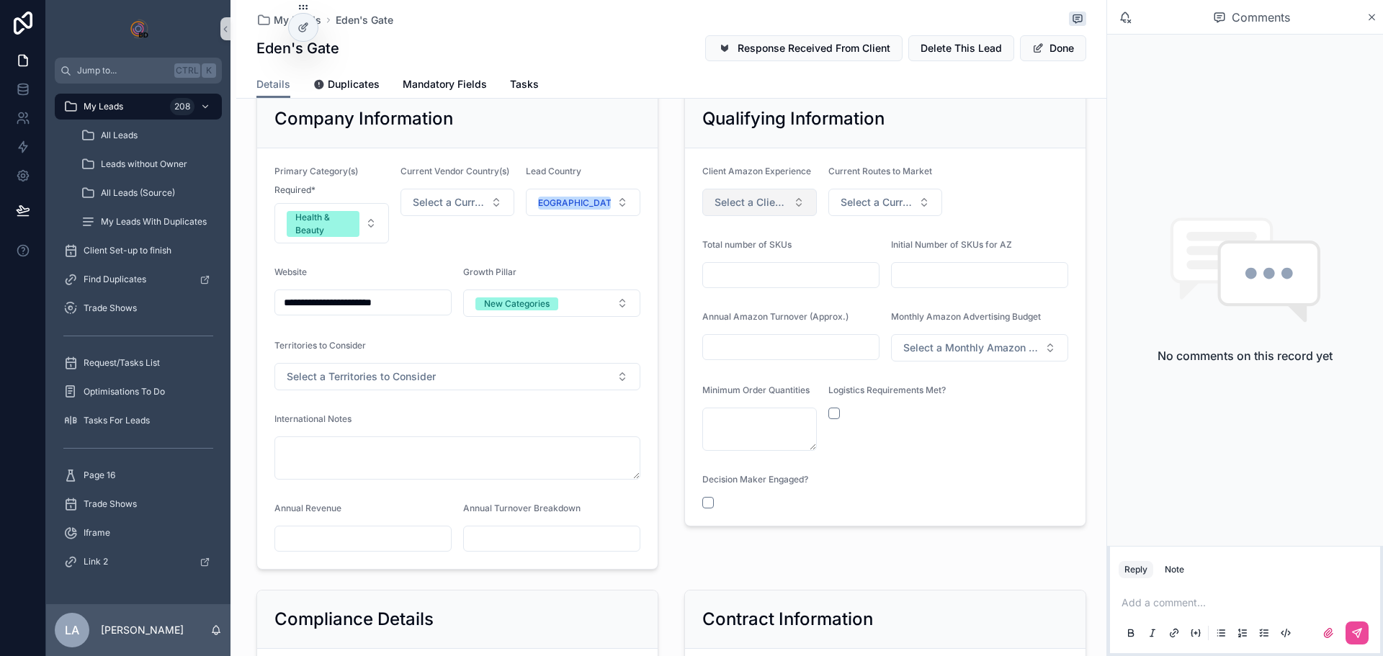
click at [774, 214] on button "Select a Client Amazon Experience" at bounding box center [759, 202] width 115 height 27
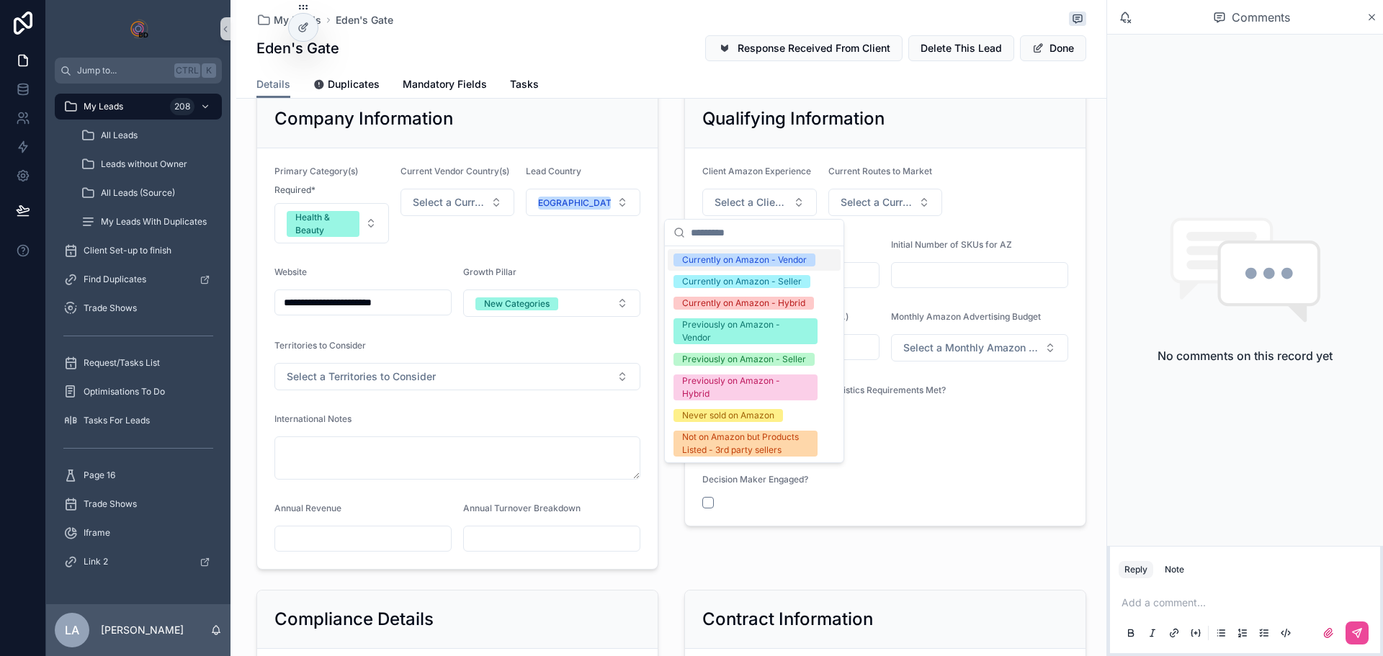
click at [908, 241] on span "Initial Number of SKUs for AZ" at bounding box center [951, 244] width 121 height 11
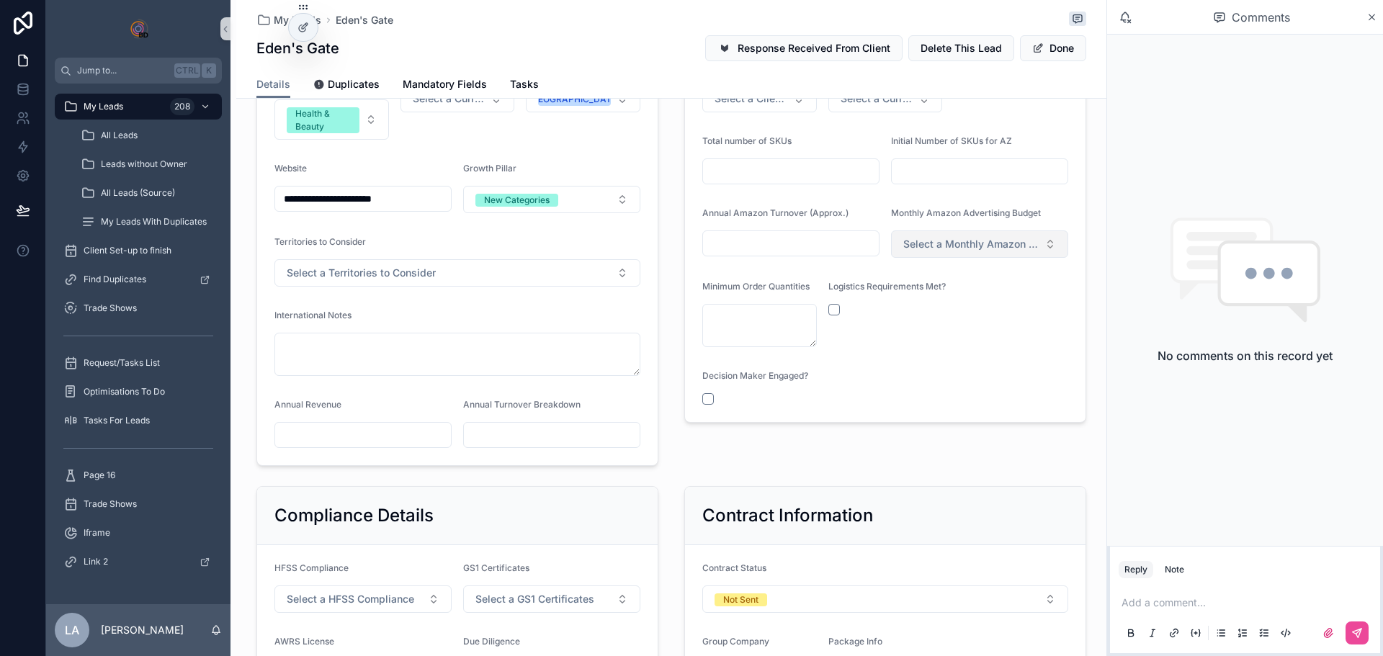
scroll to position [720, 0]
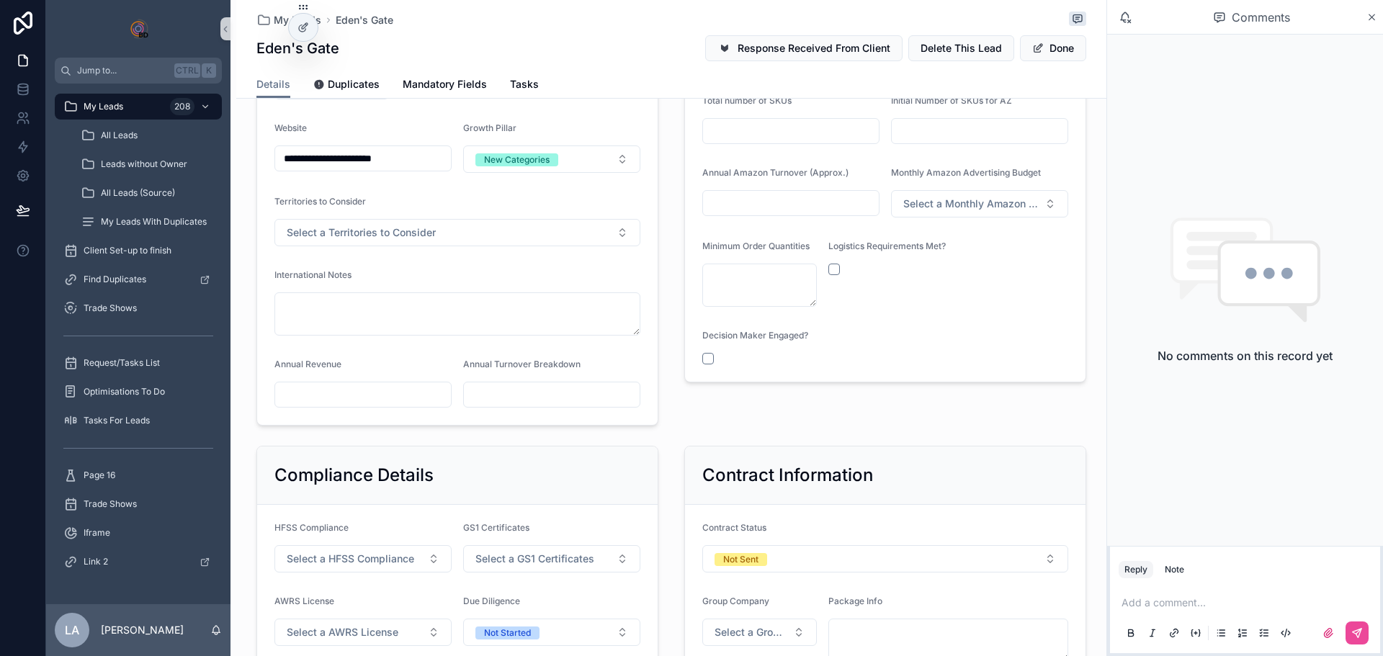
click at [691, 357] on form "Client Amazon Experience Select a Client Amazon Experience Current Routes to Ma…" at bounding box center [885, 192] width 401 height 377
click at [692, 357] on form "Client Amazon Experience Select a Client Amazon Experience Current Routes to Ma…" at bounding box center [885, 192] width 401 height 377
click at [702, 358] on button "scrollable content" at bounding box center [708, 359] width 12 height 12
click at [840, 264] on div "scrollable content" at bounding box center [916, 270] width 177 height 12
click at [828, 271] on button "scrollable content" at bounding box center [834, 270] width 12 height 12
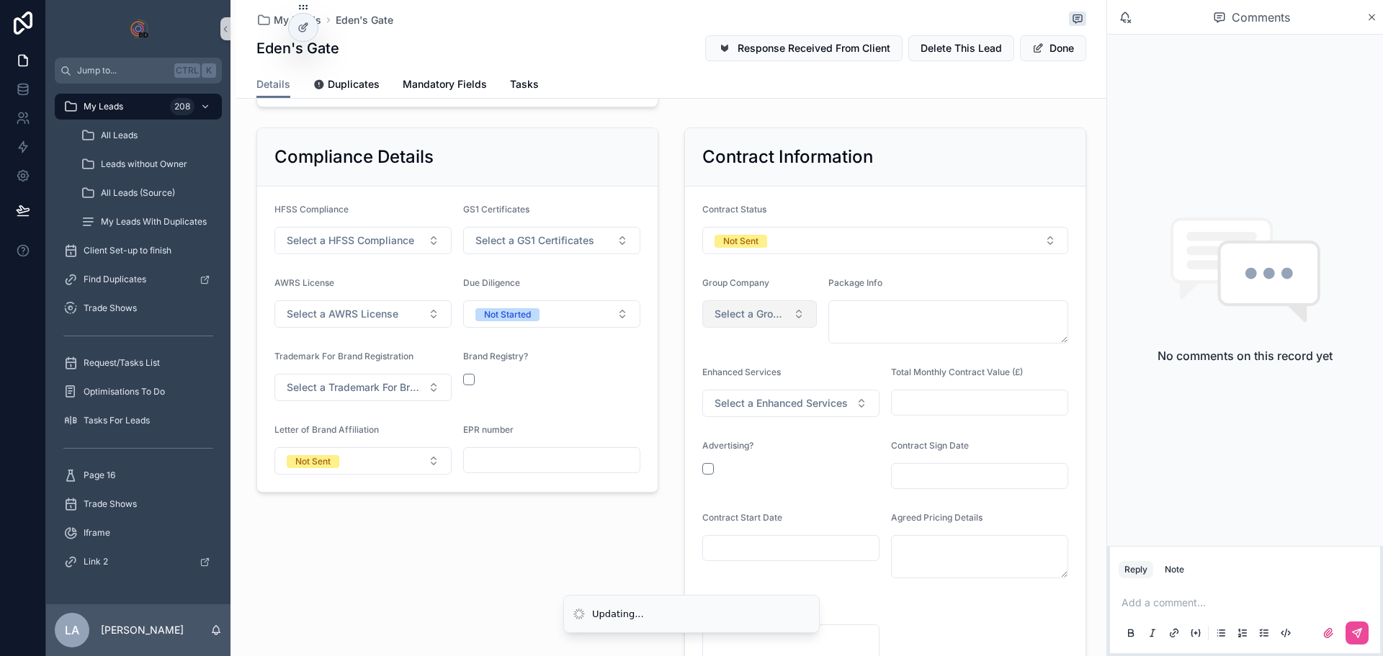
scroll to position [1081, 0]
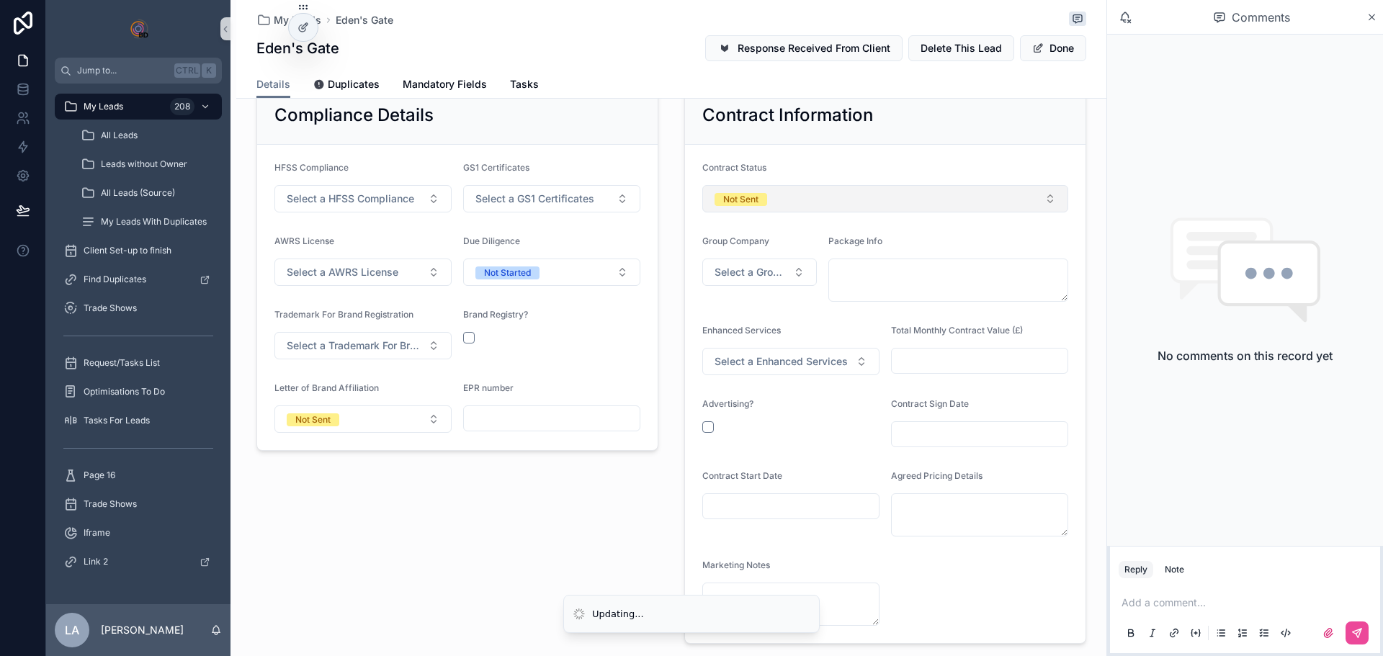
click at [763, 196] on button "Not Sent" at bounding box center [885, 198] width 366 height 27
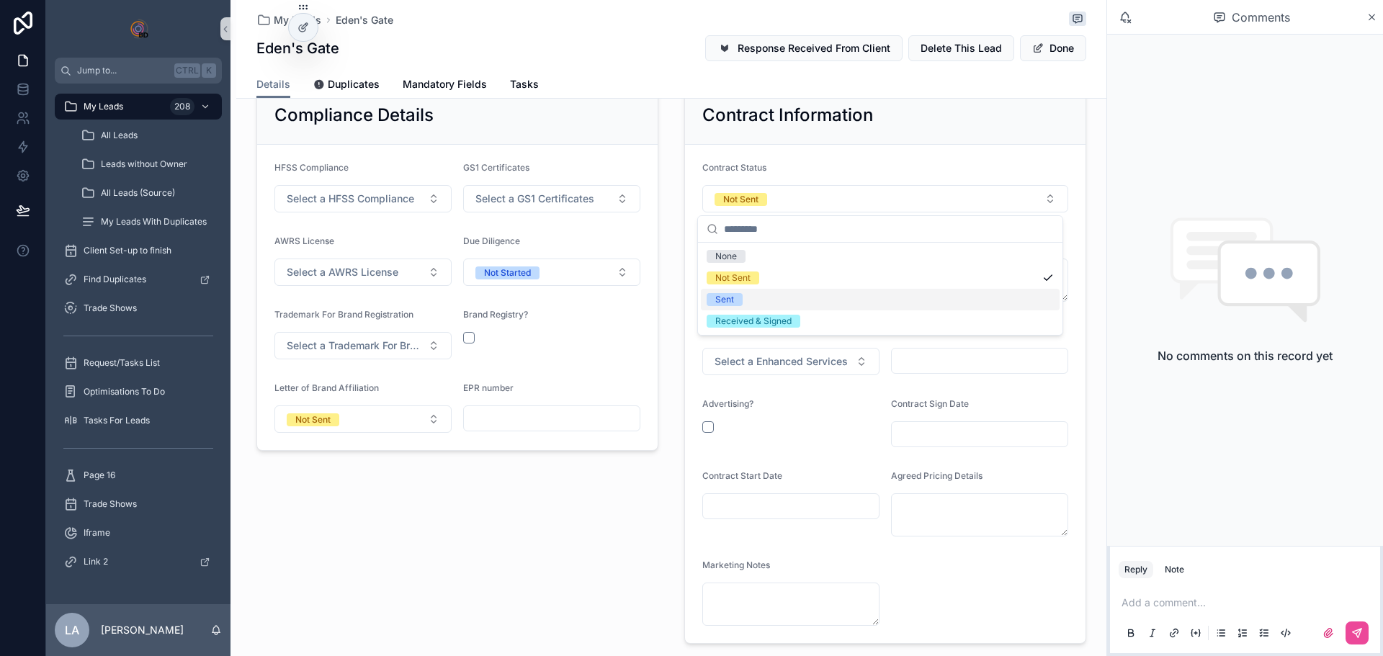
click at [732, 296] on div "Sent" at bounding box center [724, 299] width 19 height 13
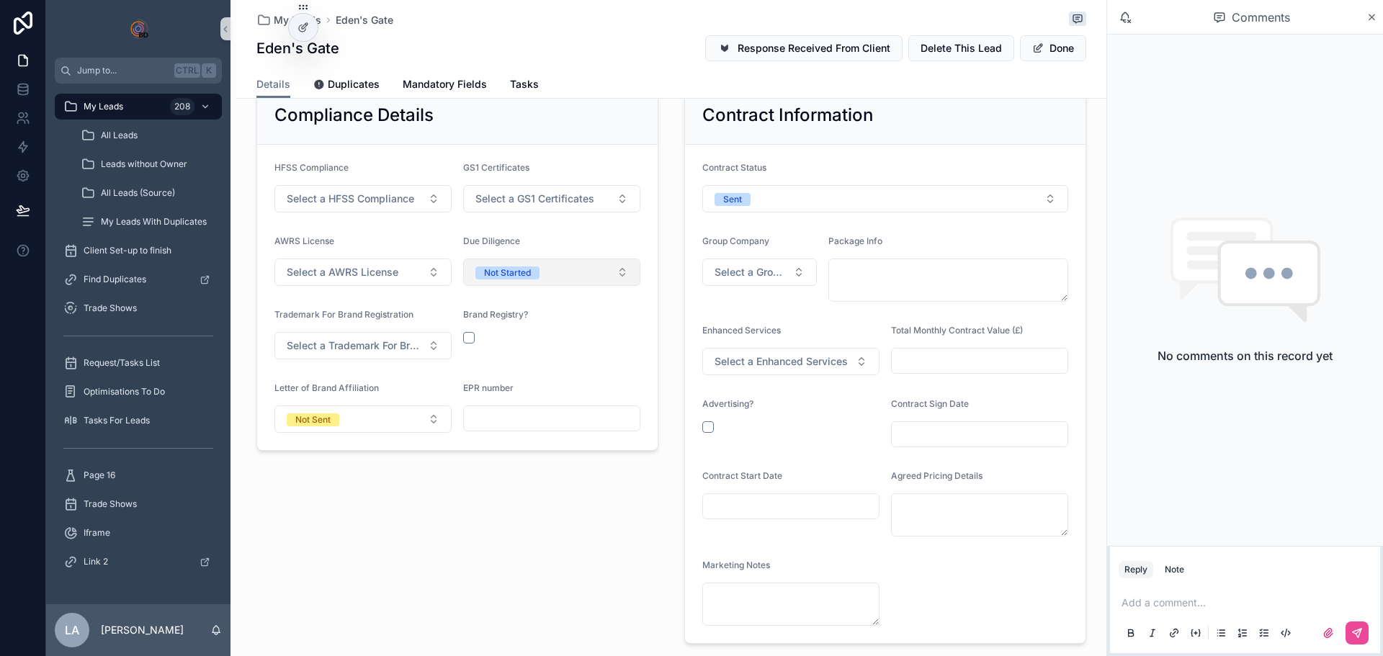
click at [556, 271] on button "Not Started" at bounding box center [551, 272] width 177 height 27
drag, startPoint x: 510, startPoint y: 398, endPoint x: 510, endPoint y: 385, distance: 13.0
click at [510, 397] on span "Passed" at bounding box center [489, 394] width 47 height 13
click at [424, 425] on button "Not Sent" at bounding box center [362, 419] width 177 height 27
click at [385, 480] on div "None" at bounding box center [358, 477] width 173 height 22
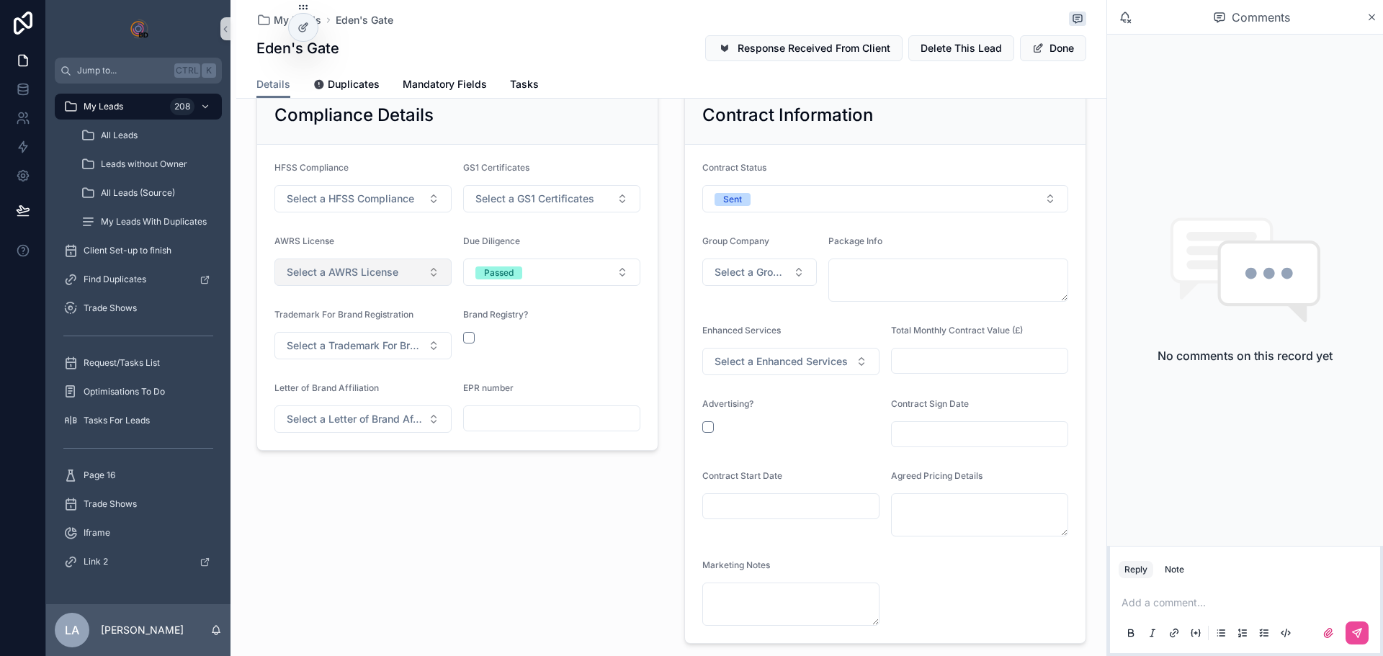
click at [362, 281] on button "Select a AWRS License" at bounding box center [362, 272] width 177 height 27
click at [335, 373] on div "Not Applicable" at bounding box center [315, 373] width 59 height 13
click at [364, 203] on span "Select a HFSS Compliance" at bounding box center [351, 199] width 128 height 14
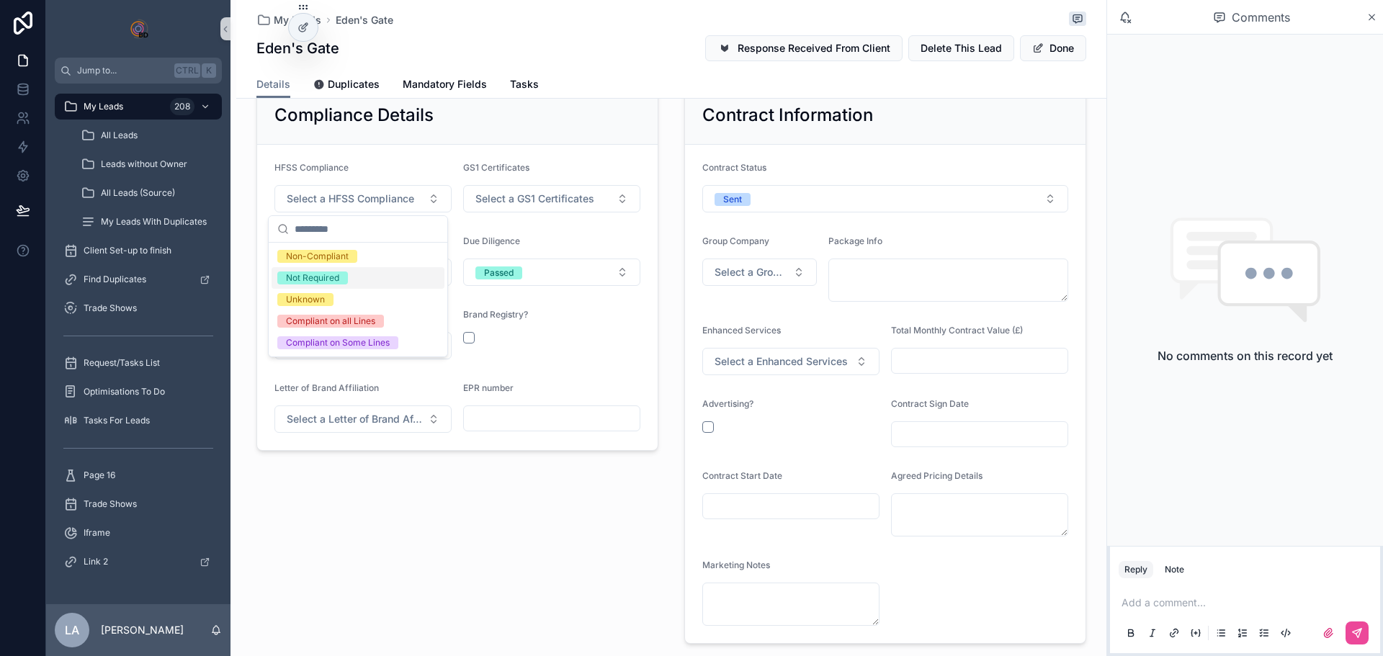
click at [329, 277] on div "Not Required" at bounding box center [312, 278] width 53 height 13
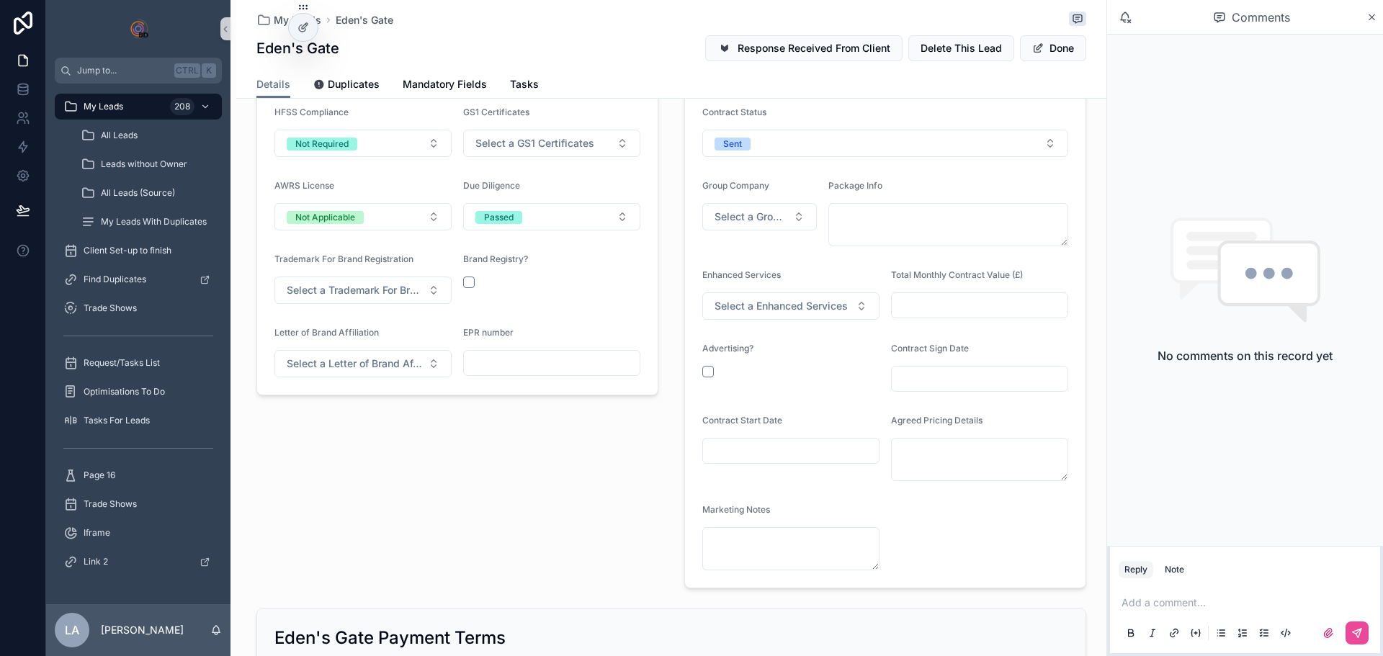
scroll to position [1153, 0]
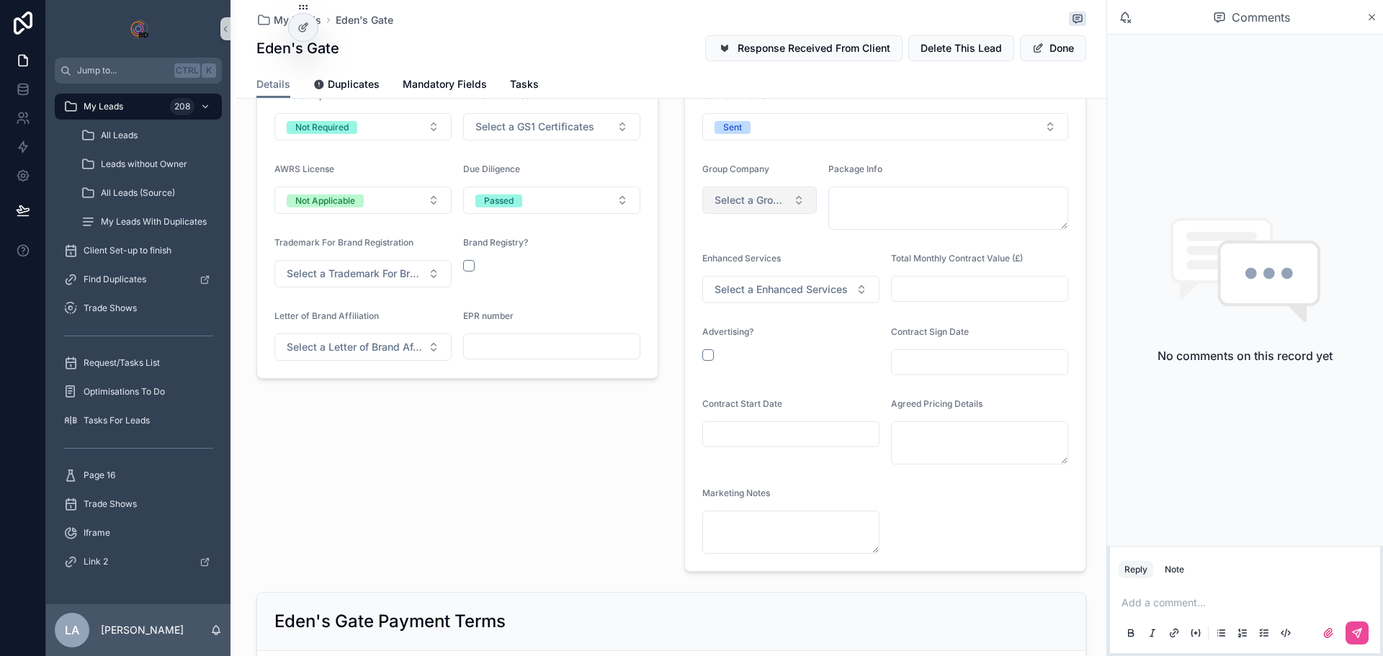
click at [737, 207] on button "Select a Group Company" at bounding box center [759, 200] width 115 height 27
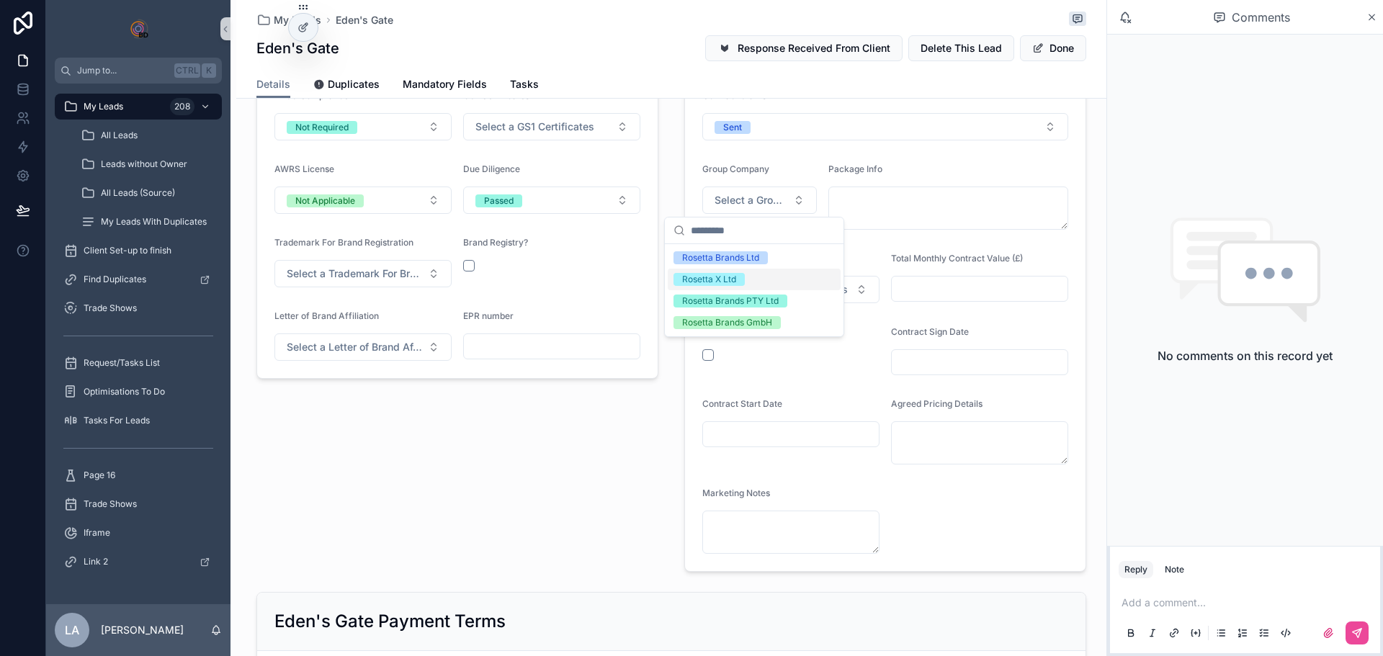
click at [744, 285] on span "Rosetta X Ltd" at bounding box center [709, 279] width 71 height 13
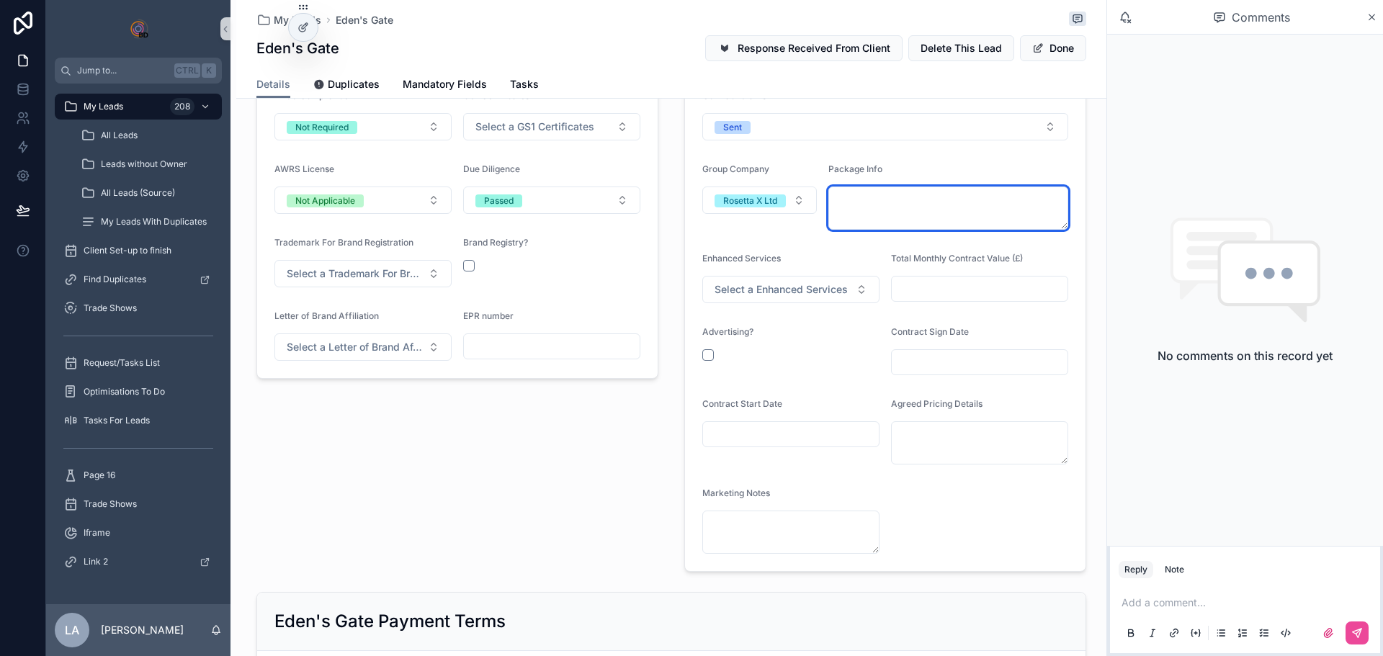
click at [881, 216] on textarea "scrollable content" at bounding box center [948, 208] width 240 height 43
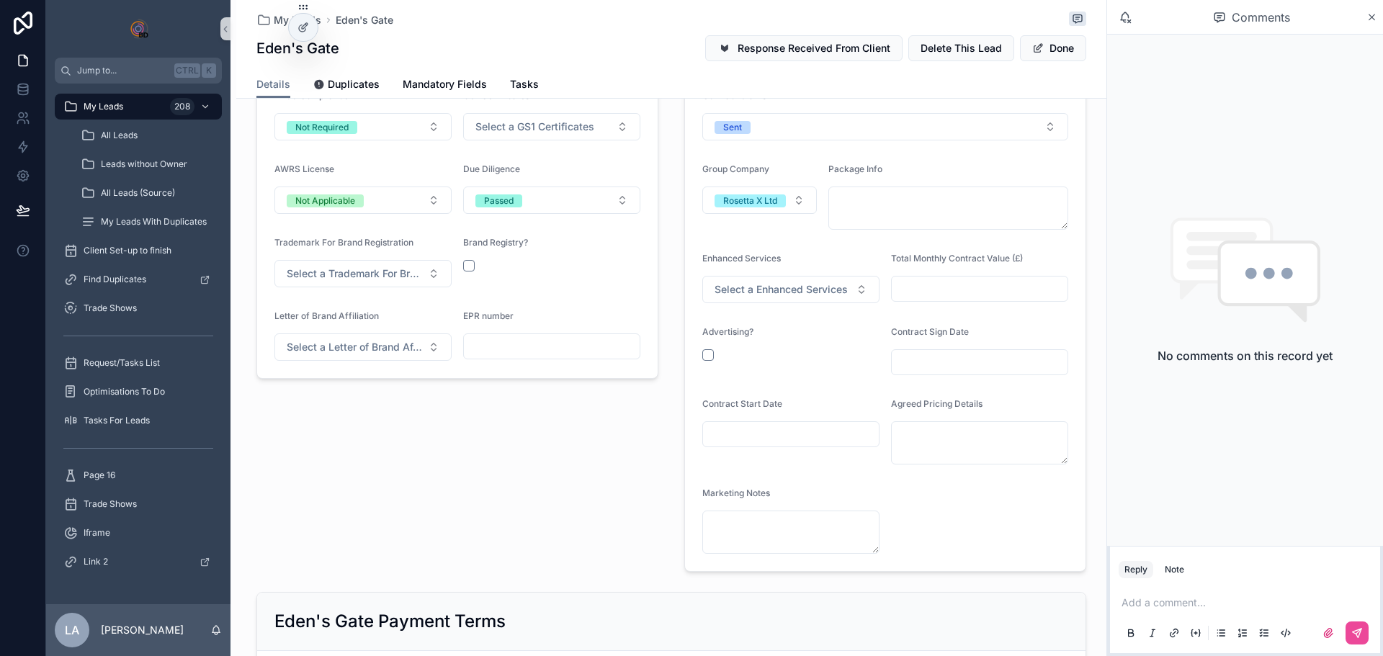
click at [929, 287] on input "scrollable content" at bounding box center [980, 289] width 176 height 20
type input "*******"
drag, startPoint x: 705, startPoint y: 360, endPoint x: 788, endPoint y: 354, distance: 83.8
click at [705, 359] on button "scrollable content" at bounding box center [708, 355] width 12 height 12
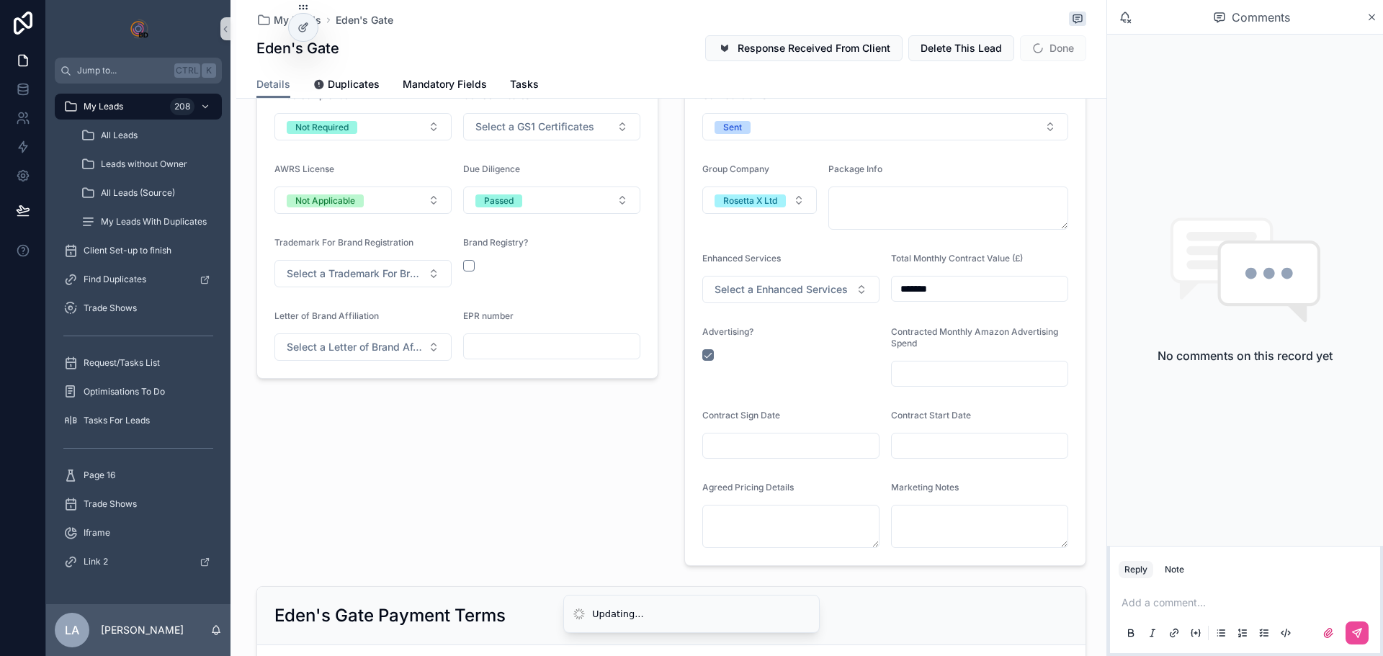
click at [909, 377] on input "scrollable content" at bounding box center [980, 374] width 176 height 20
type input "******"
click at [777, 290] on span "Select a Enhanced Services" at bounding box center [781, 289] width 133 height 14
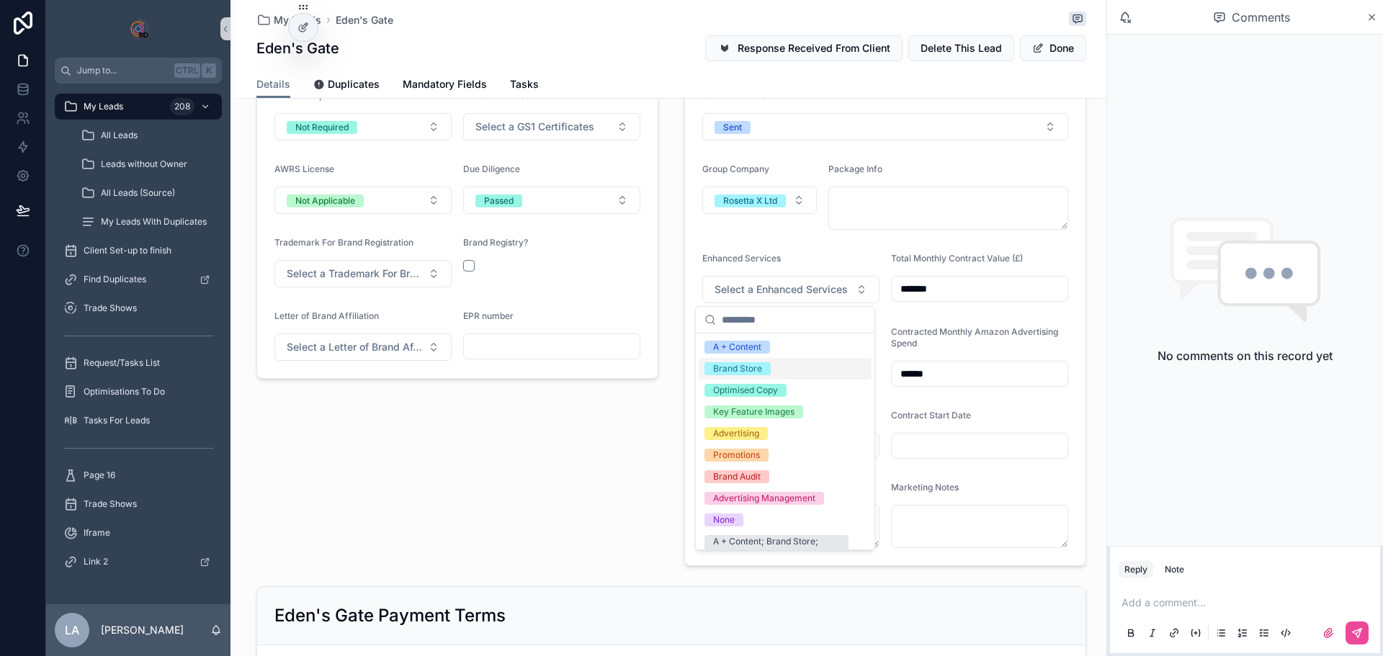
click at [769, 364] on span "Brand Store" at bounding box center [738, 368] width 66 height 13
click at [851, 254] on div "Enhanced Services" at bounding box center [790, 261] width 177 height 17
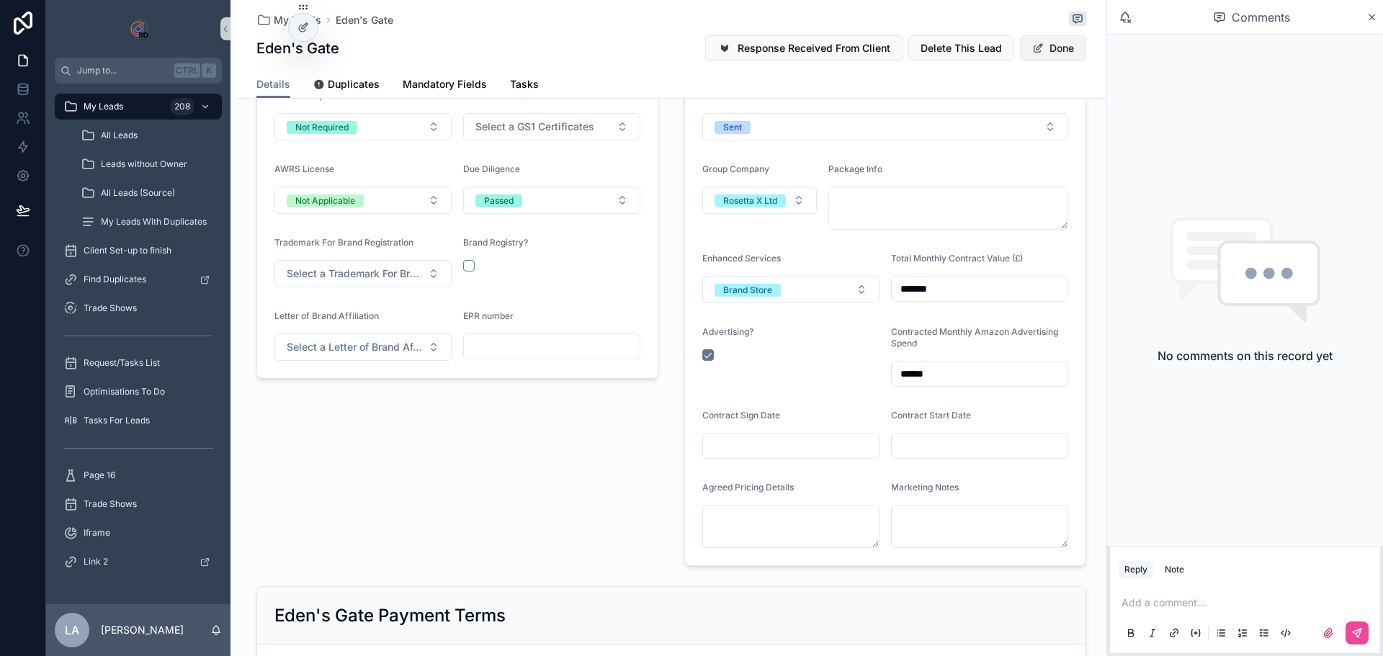
click at [1036, 54] on button "Done" at bounding box center [1053, 48] width 66 height 26
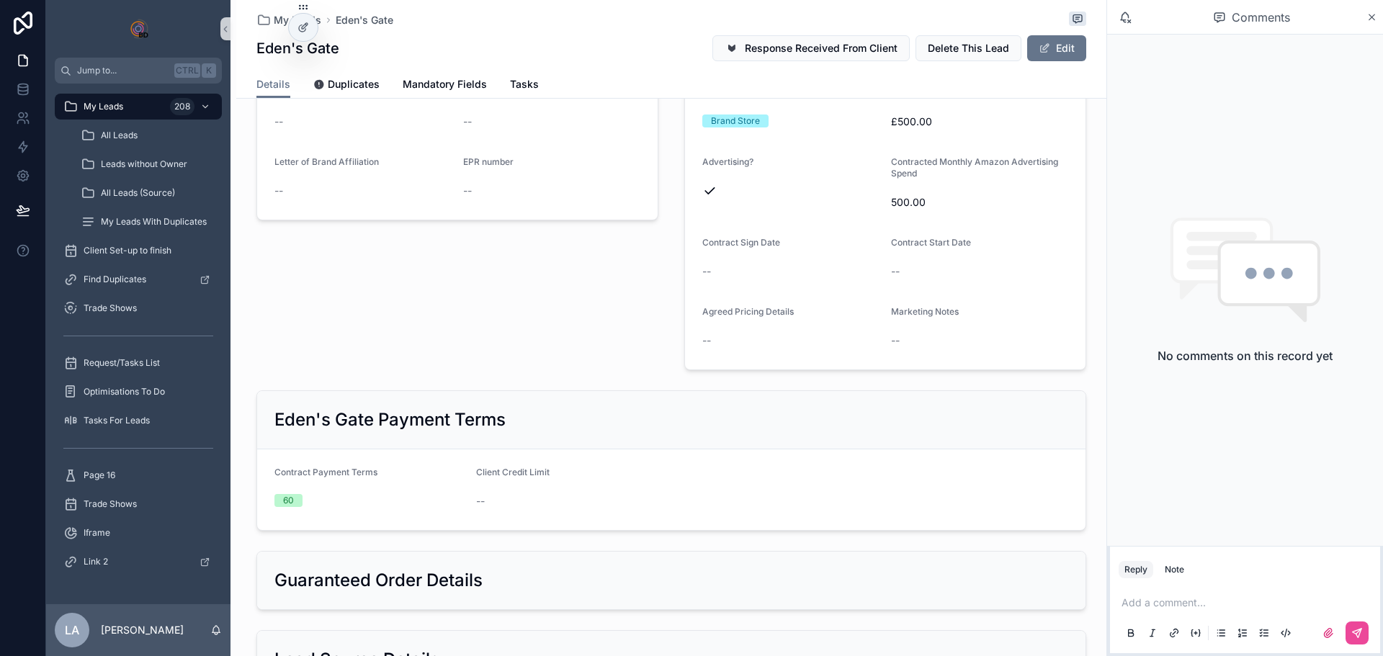
scroll to position [1219, 0]
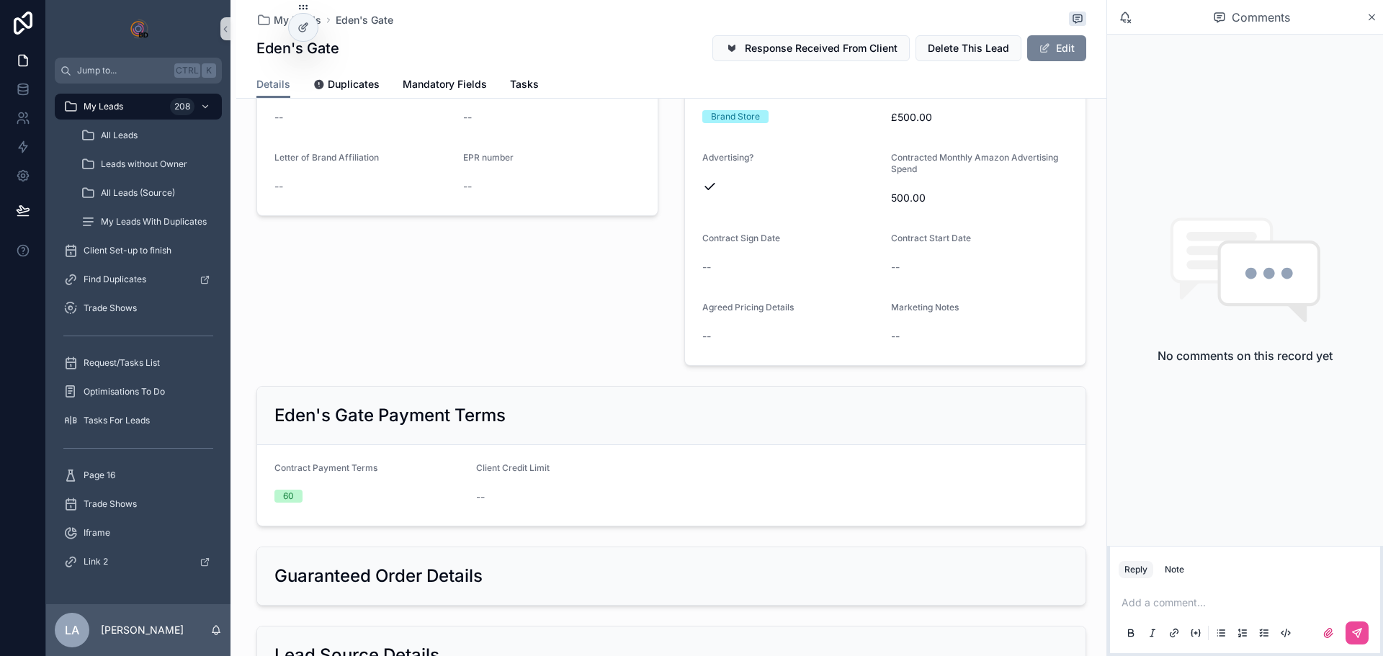
click at [1055, 43] on button "Edit" at bounding box center [1056, 48] width 59 height 26
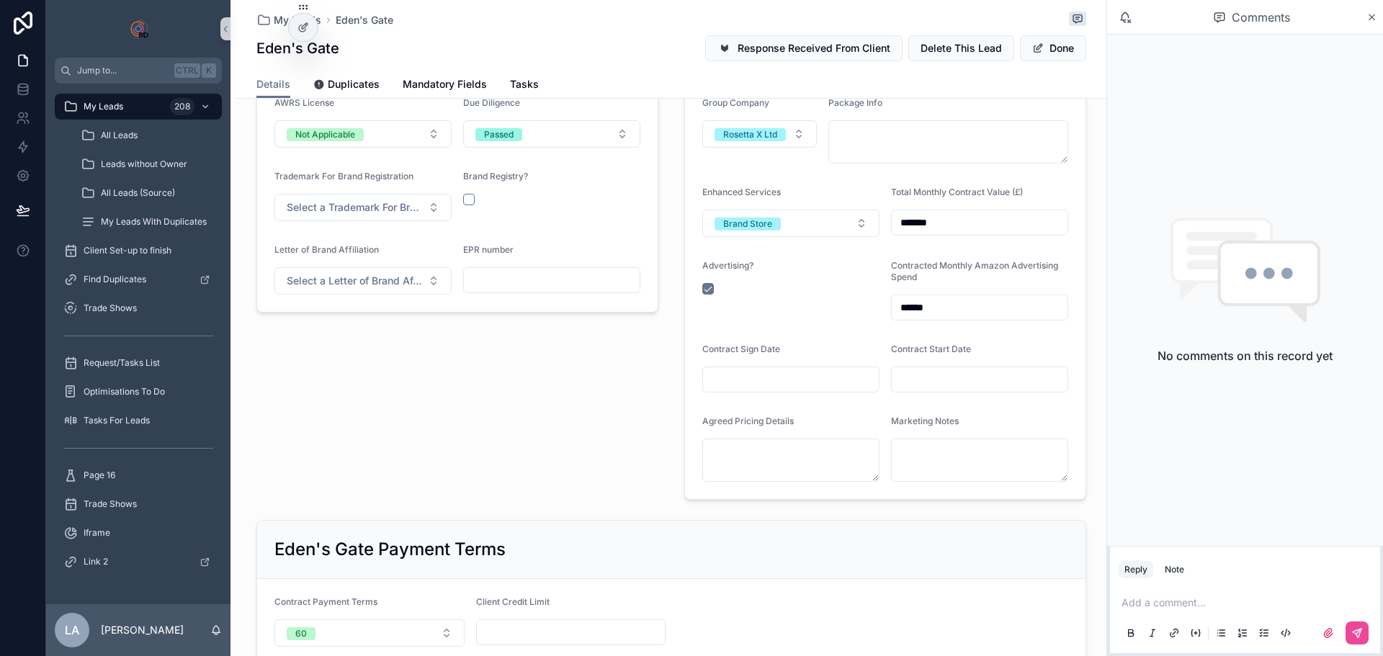
scroll to position [1301, 0]
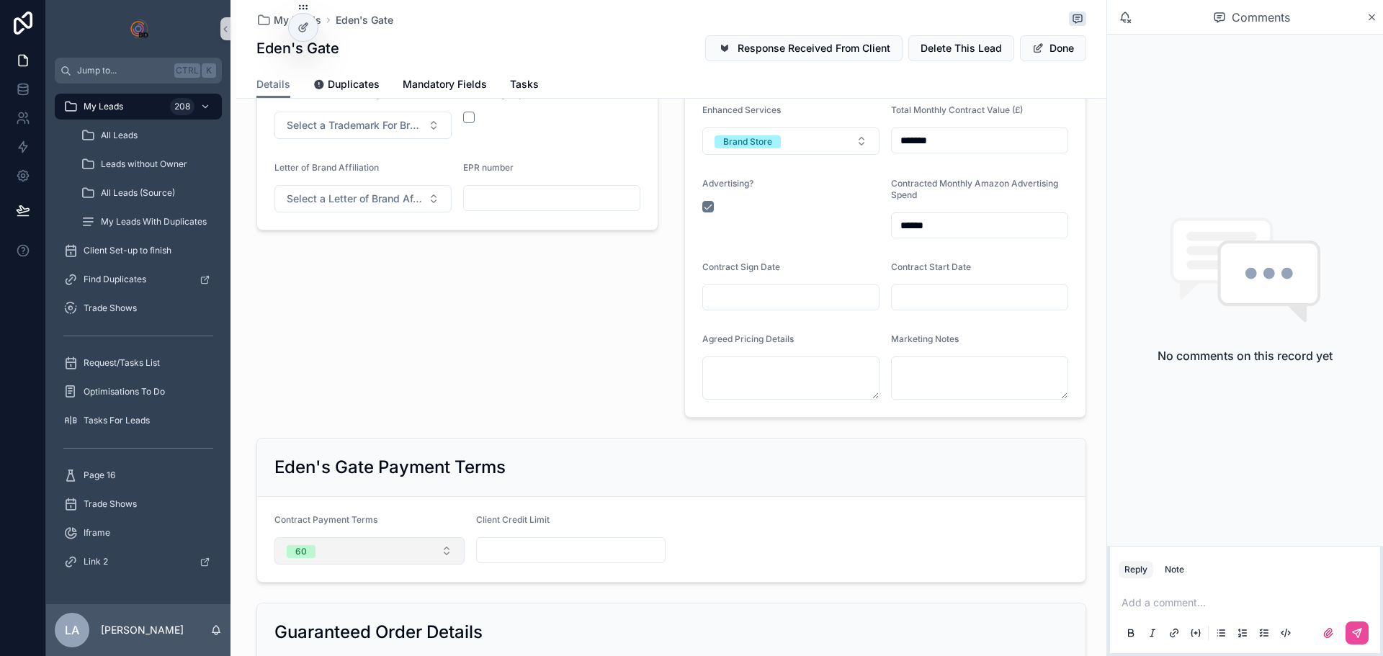
click at [340, 553] on button "60" at bounding box center [369, 550] width 190 height 27
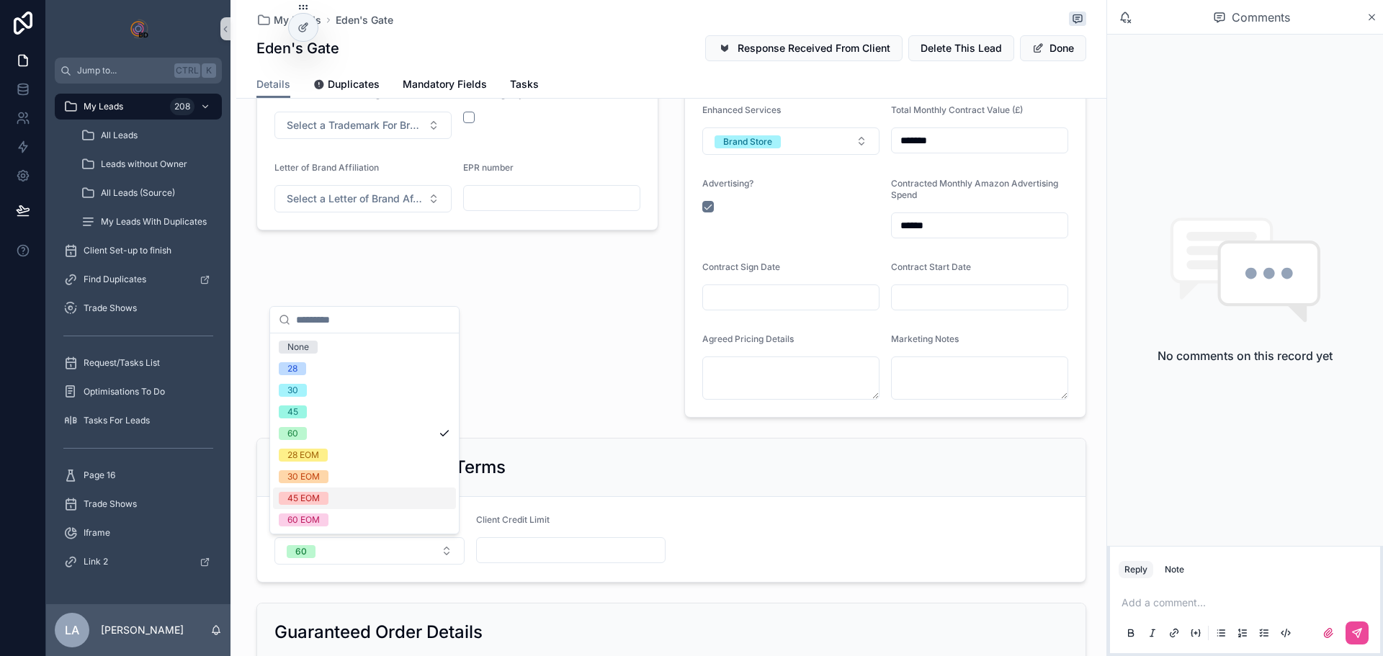
click at [338, 499] on div "45 EOM" at bounding box center [364, 499] width 183 height 22
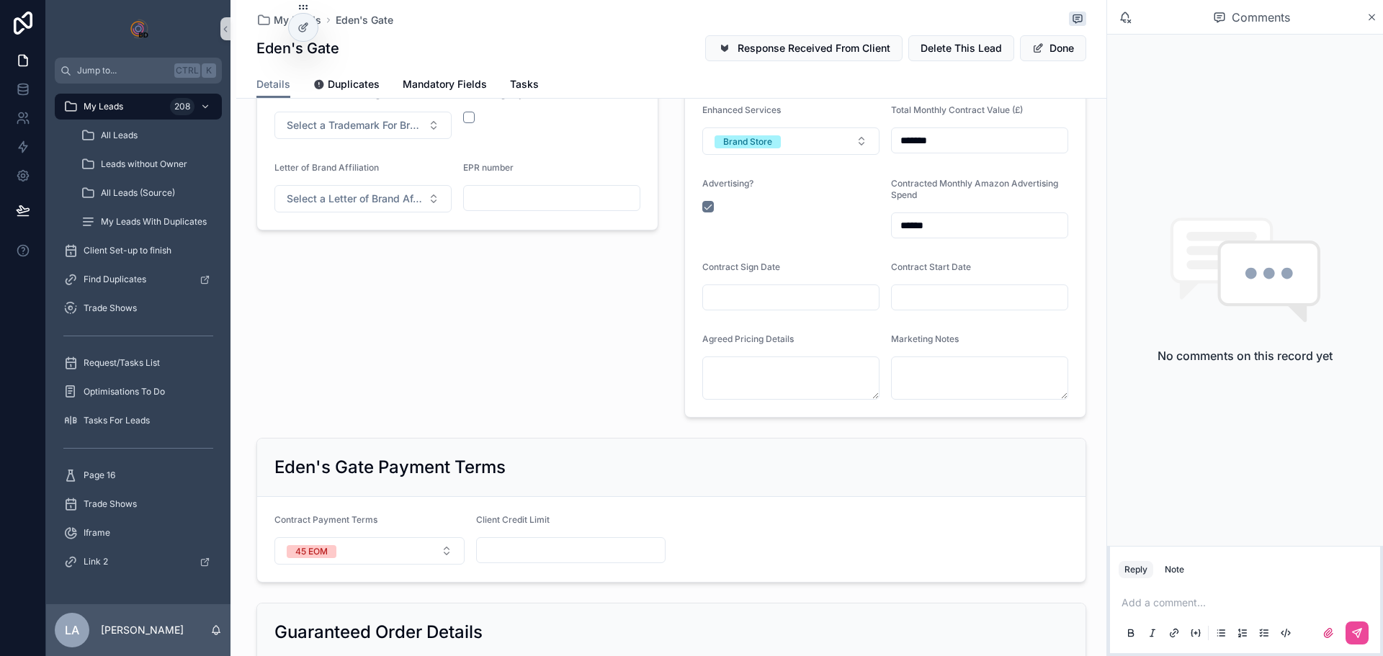
click at [603, 350] on div "Compliance Details HFSS Compliance Not Required GS1 Certificates Select a GS1 C…" at bounding box center [457, 142] width 419 height 564
click at [134, 365] on span "Request/Tasks List" at bounding box center [122, 363] width 76 height 12
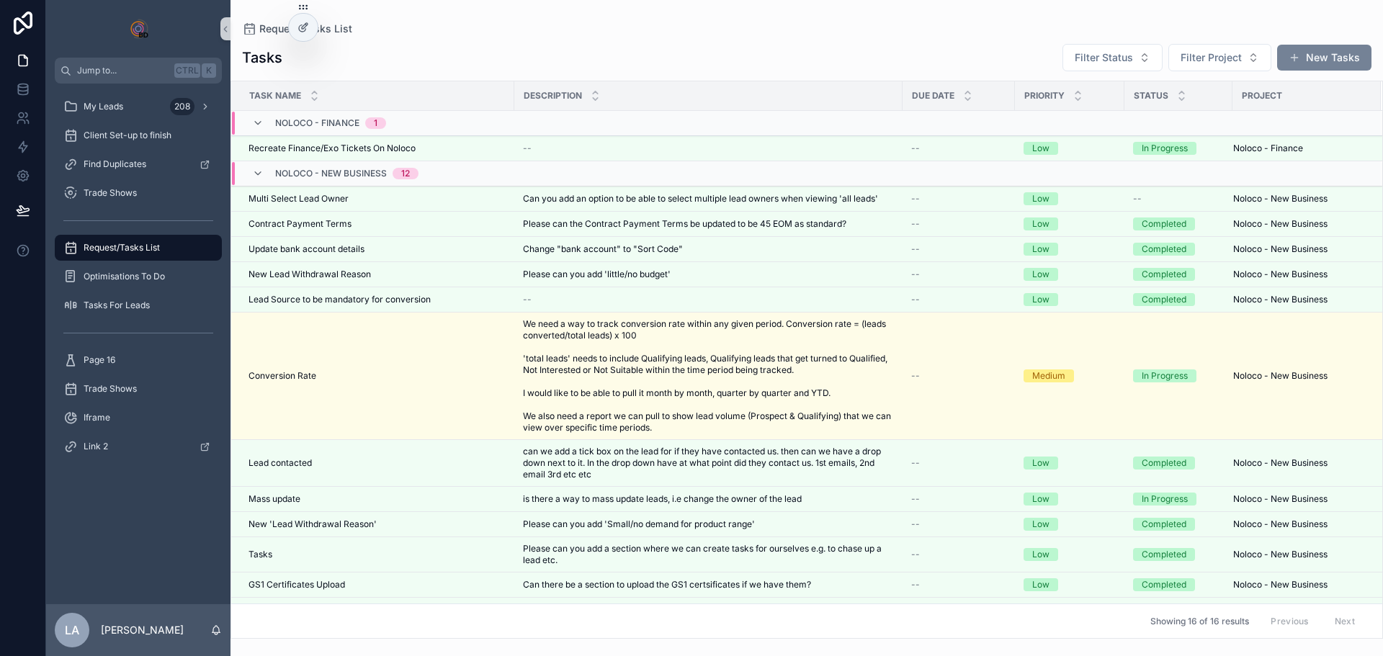
click at [1309, 52] on button "New Tasks" at bounding box center [1324, 58] width 94 height 26
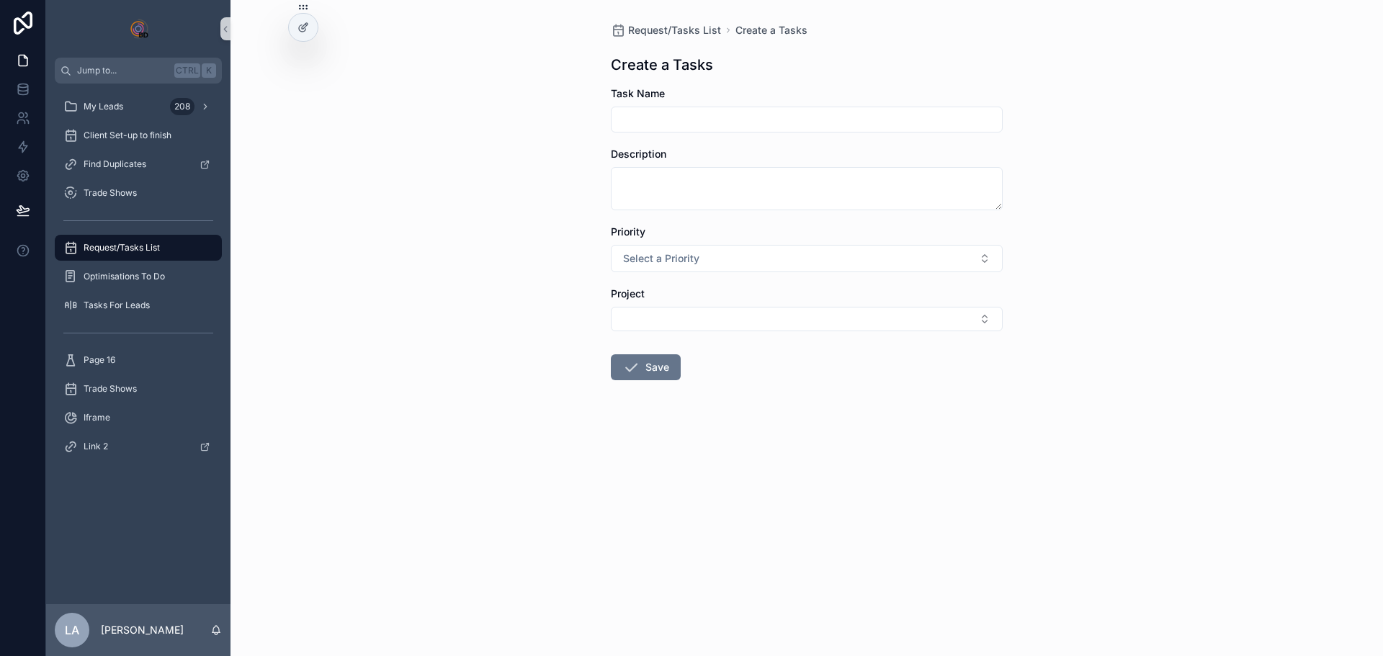
click at [679, 121] on input "scrollable content" at bounding box center [807, 119] width 390 height 20
type input "*"
type input "**********"
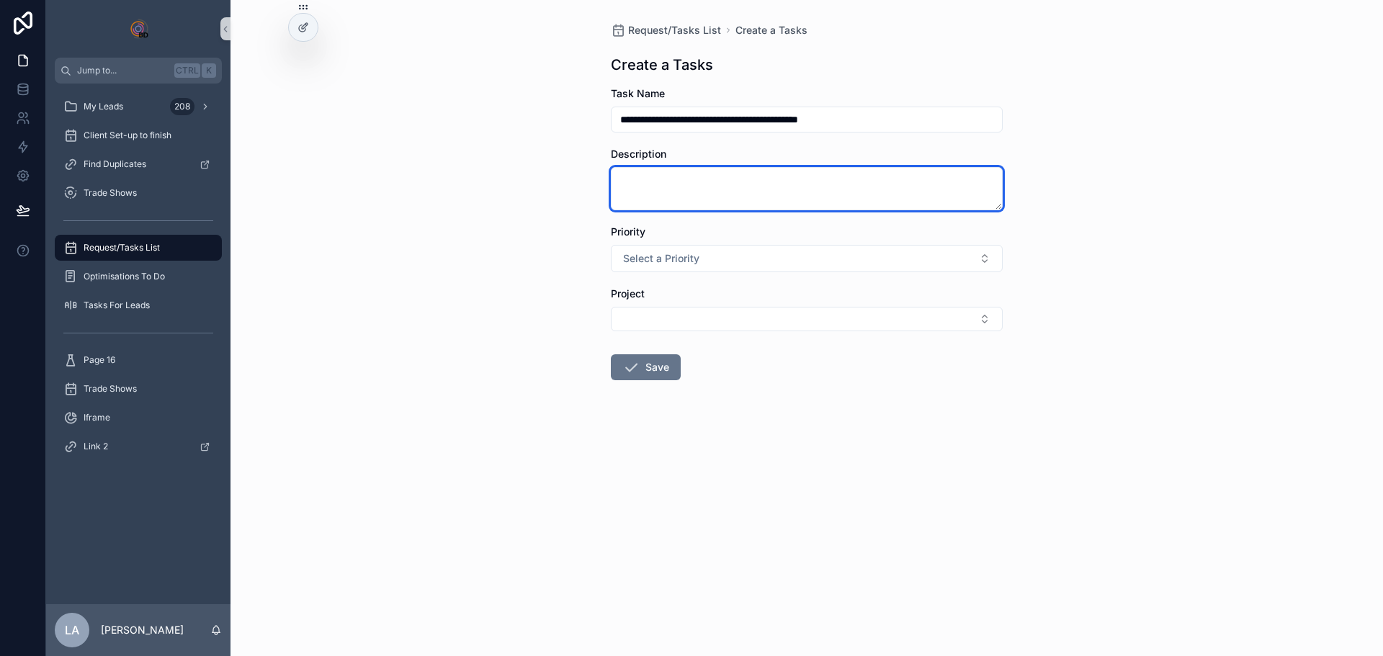
click at [667, 193] on textarea "scrollable content" at bounding box center [807, 188] width 392 height 43
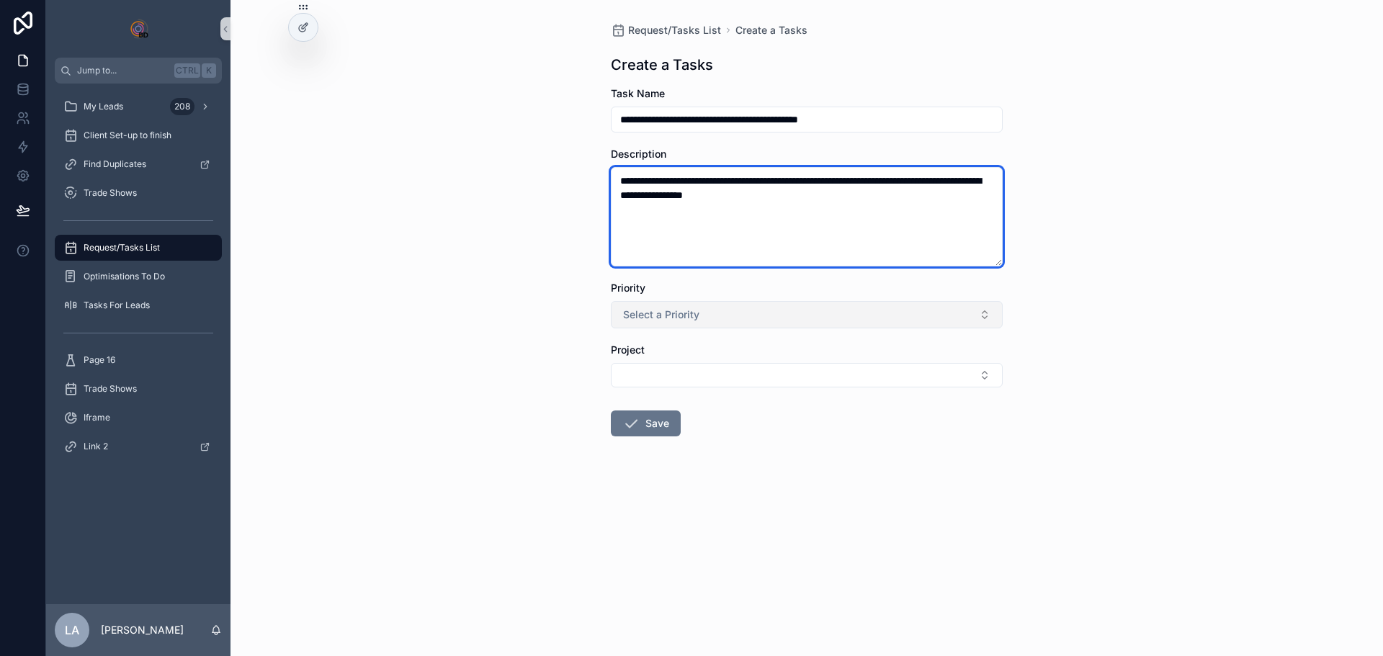
type textarea "**********"
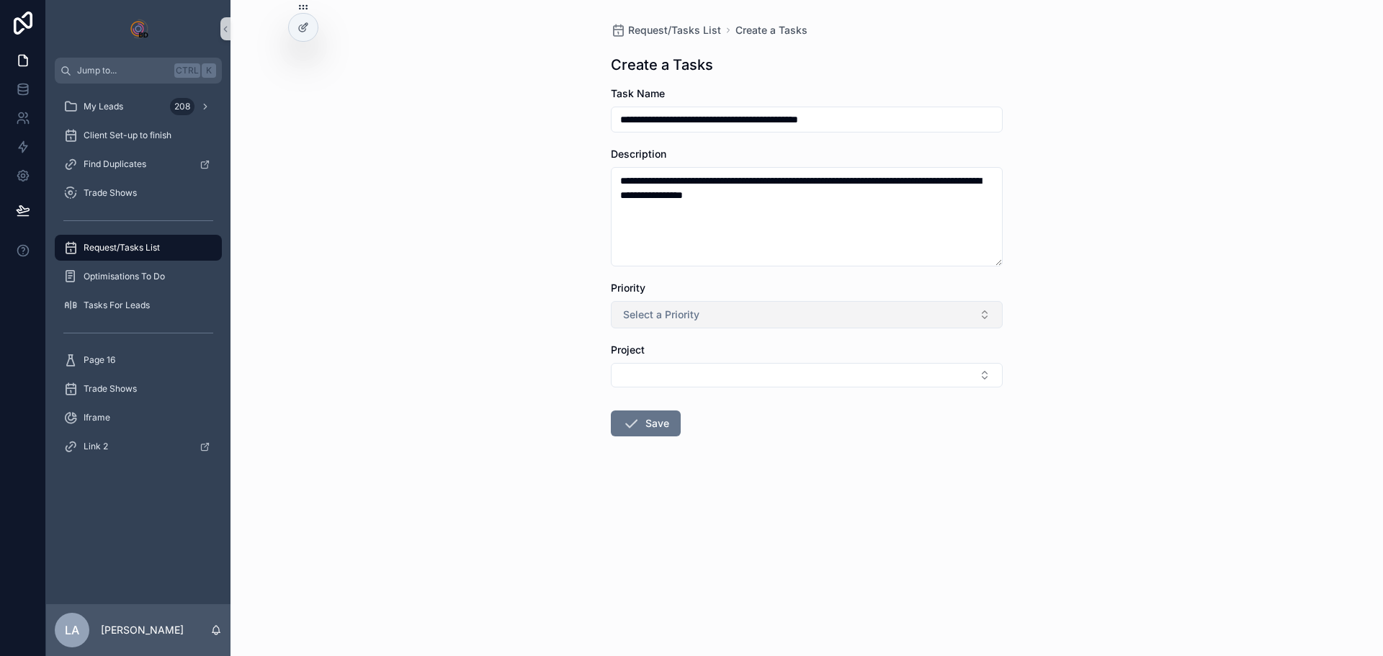
click at [666, 313] on span "Select a Priority" at bounding box center [661, 315] width 76 height 14
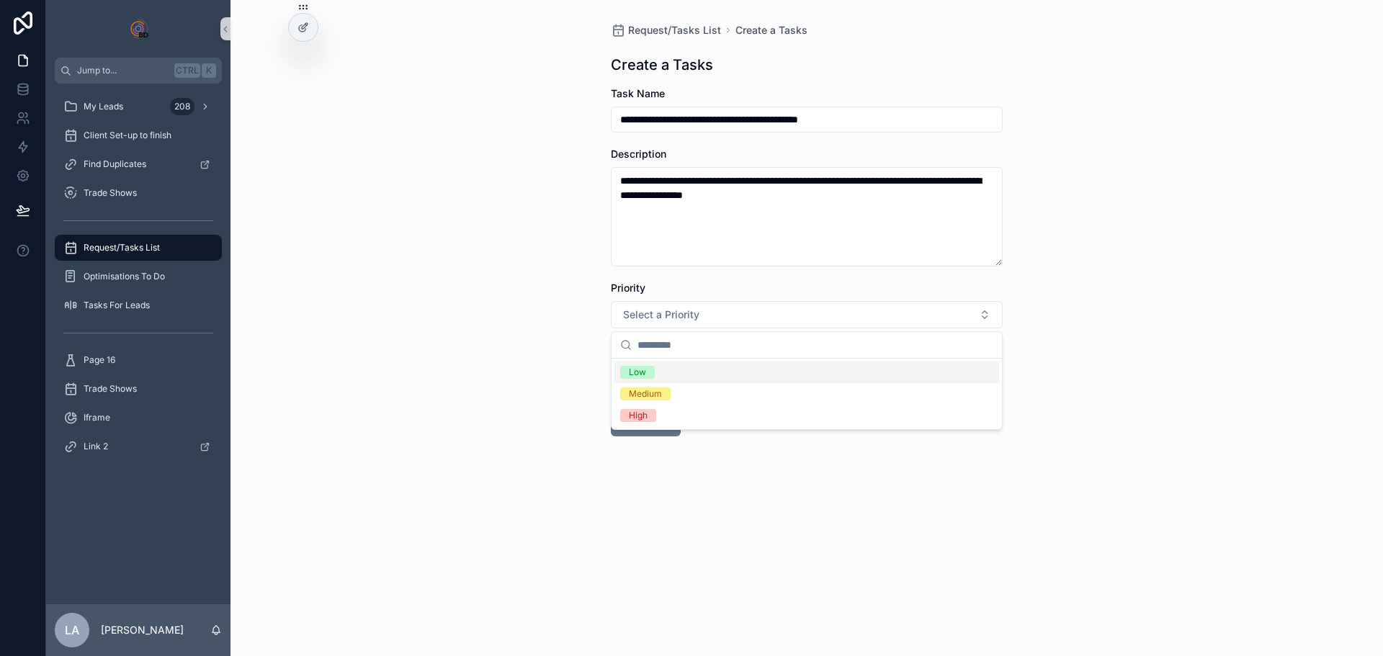
drag, startPoint x: 640, startPoint y: 376, endPoint x: 690, endPoint y: 401, distance: 56.1
click at [639, 376] on div "Low" at bounding box center [637, 372] width 17 height 13
click at [682, 382] on button "Select Button" at bounding box center [807, 375] width 392 height 24
type input "***"
click at [705, 437] on span "Noloco - New Business" at bounding box center [674, 432] width 109 height 14
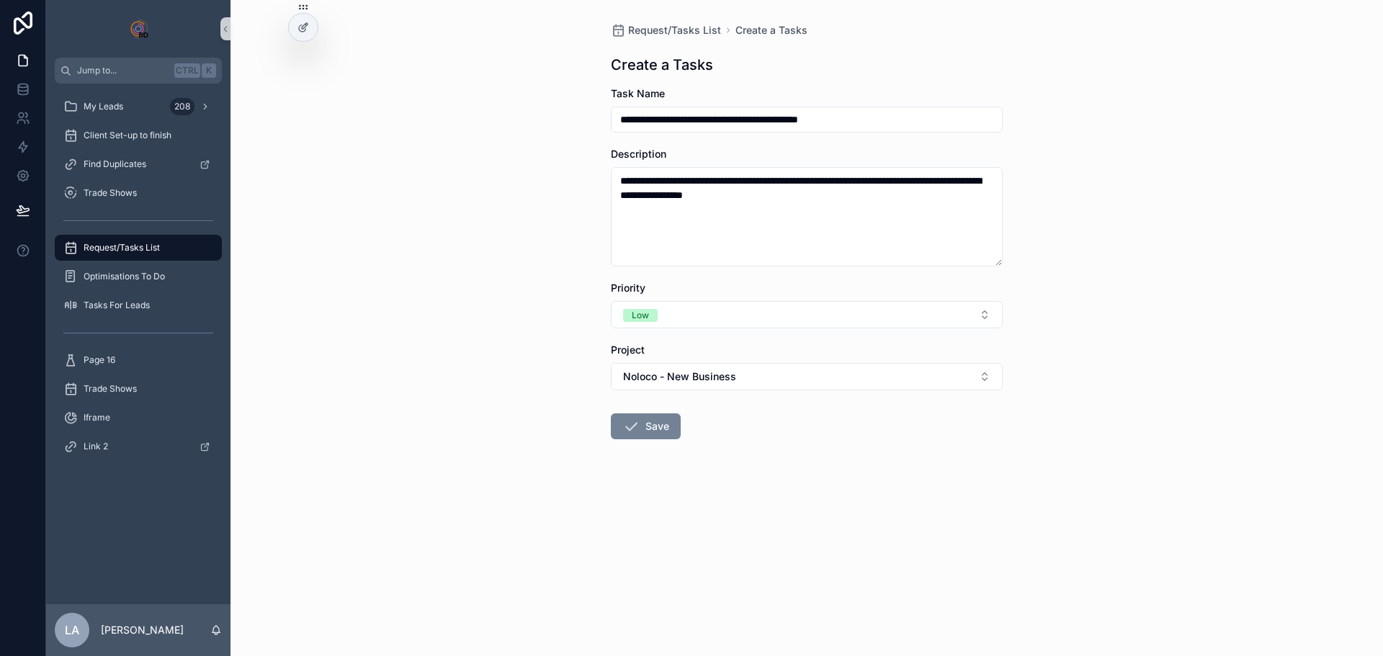
click at [670, 426] on button "Save" at bounding box center [646, 426] width 70 height 26
click at [653, 427] on button "Save" at bounding box center [646, 426] width 70 height 26
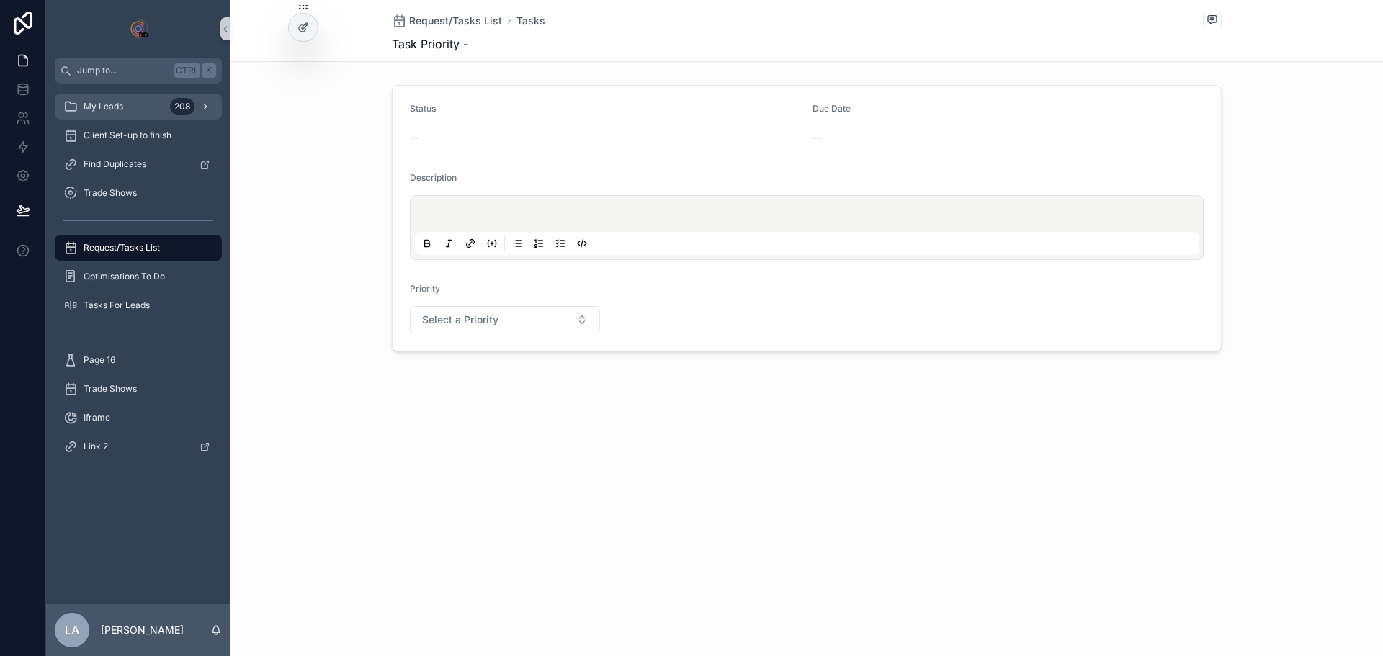
click at [99, 102] on span "My Leads" at bounding box center [104, 107] width 40 height 12
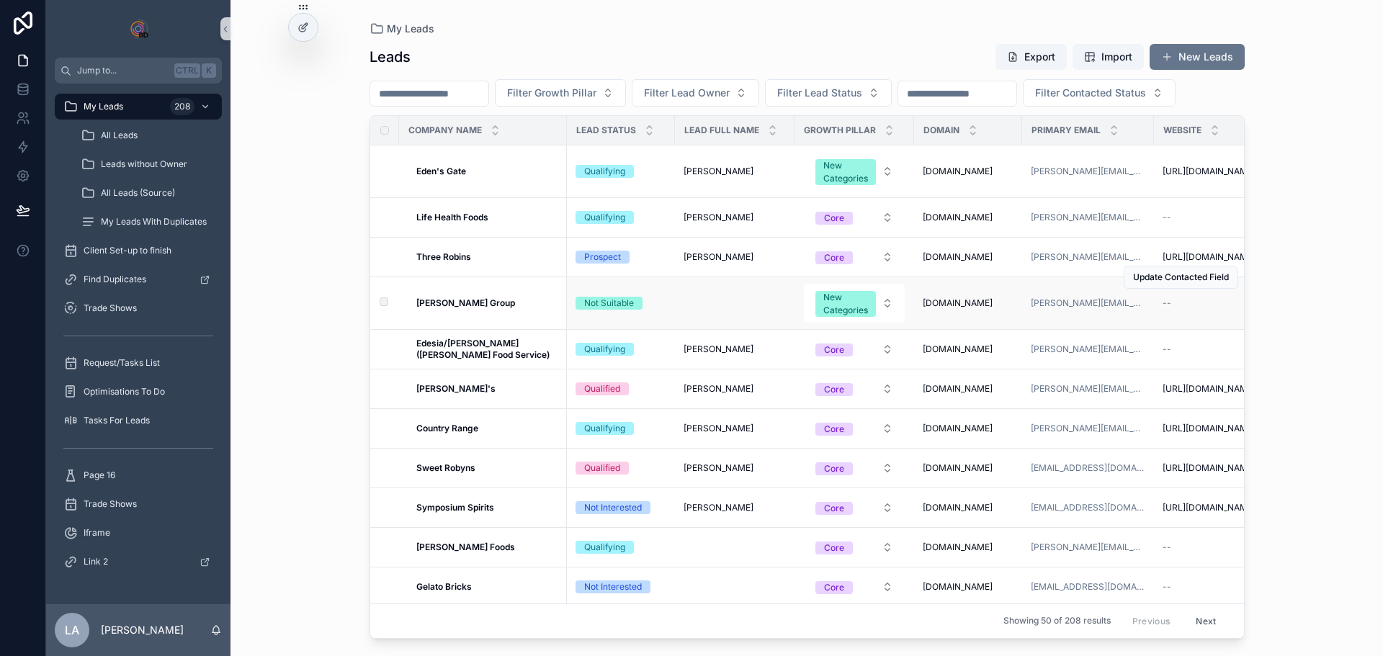
scroll to position [72, 0]
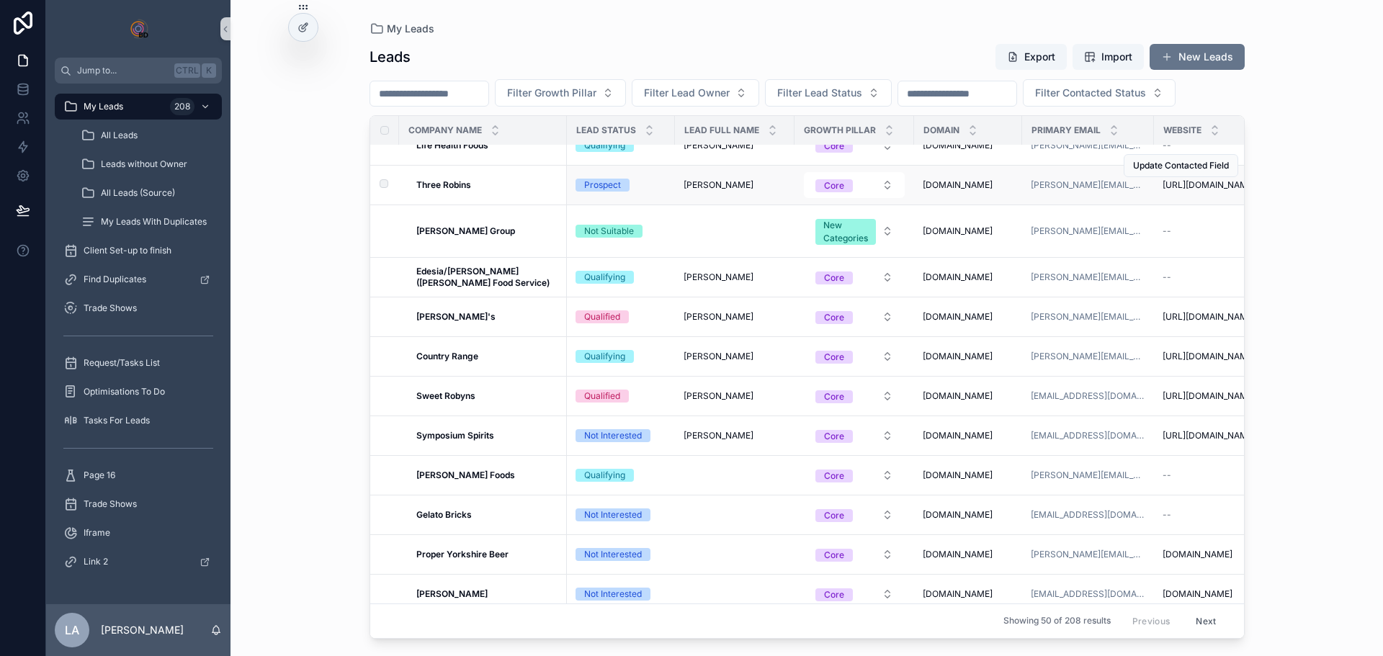
click at [455, 205] on td "Three Robins Three Robins" at bounding box center [483, 186] width 168 height 40
click at [454, 190] on strong "Three Robins" at bounding box center [443, 184] width 55 height 11
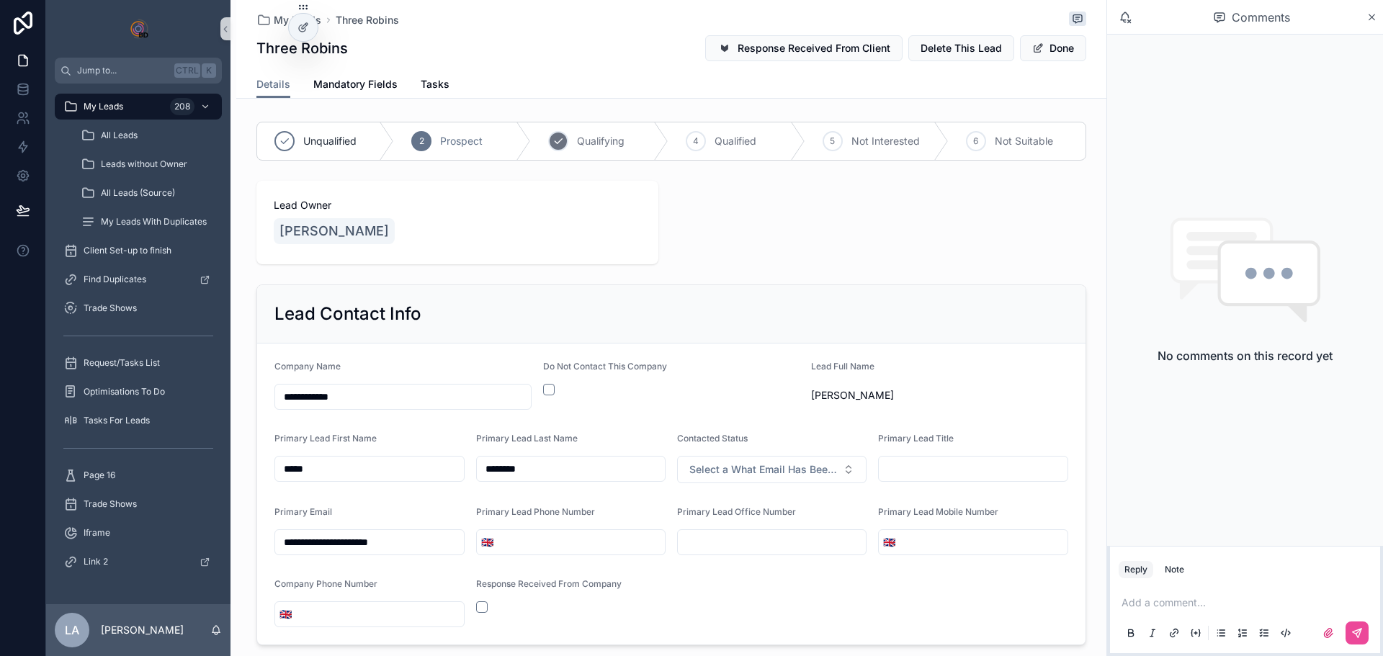
click at [557, 146] on icon "scrollable content" at bounding box center [559, 141] width 12 height 12
click at [1172, 603] on p "scrollable content" at bounding box center [1248, 603] width 253 height 14
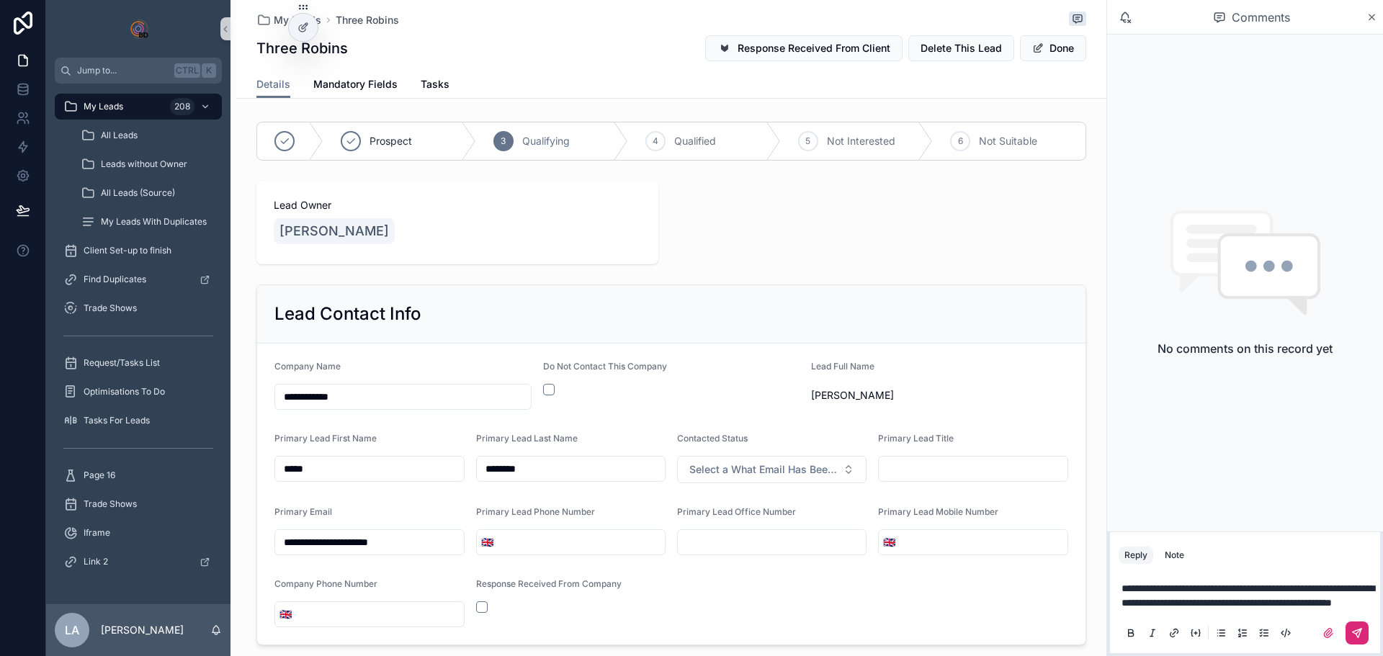
click at [1355, 635] on icon "scrollable content" at bounding box center [1357, 633] width 12 height 12
